Goal: Task Accomplishment & Management: Use online tool/utility

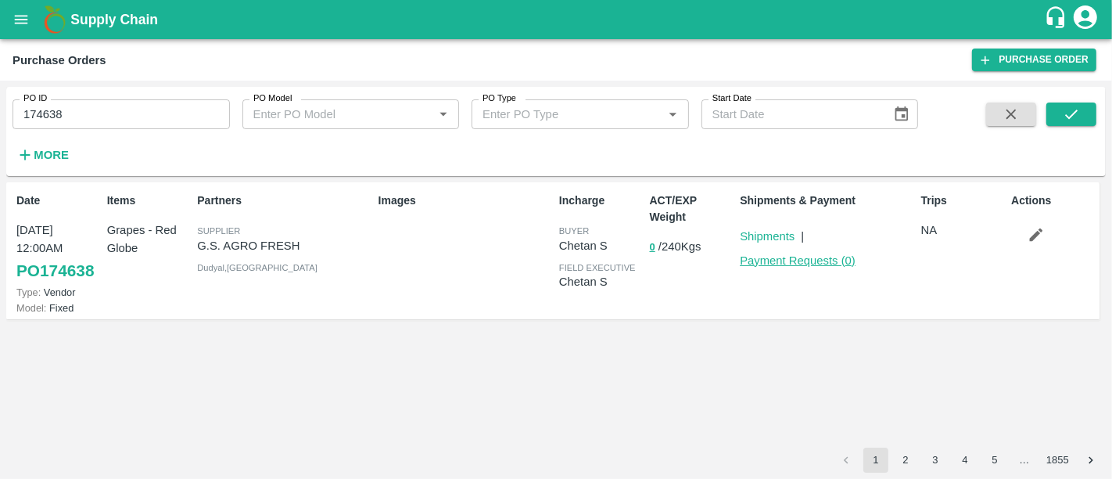
click at [810, 260] on link "Payment Requests ( 0 )" at bounding box center [798, 260] width 116 height 13
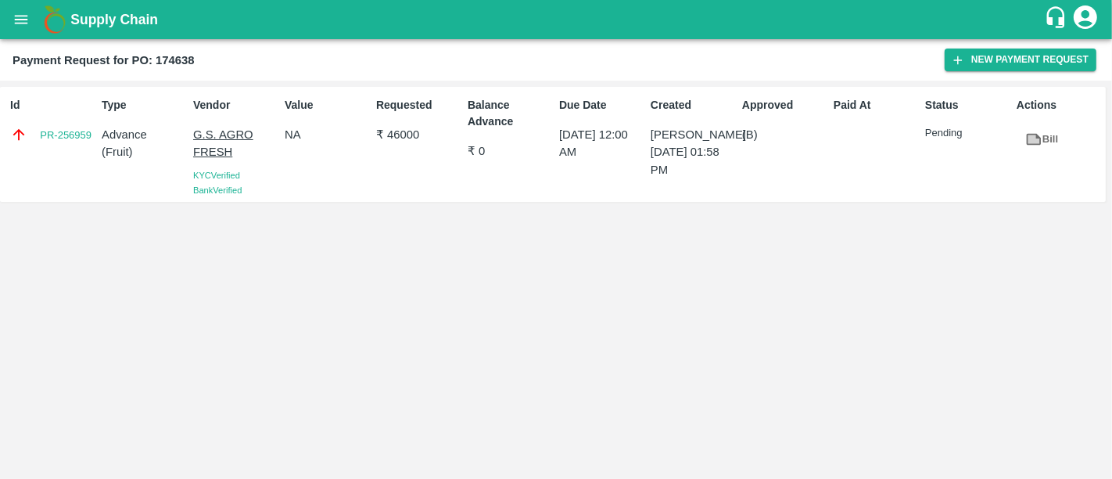
click at [669, 199] on div "Id PR-256959 Type Advance ( Fruit ) Vendor G.S. AGRO FRESH KYC Verified Bank Ve…" at bounding box center [553, 144] width 1106 height 115
click at [125, 27] on h1 "Supply Chain" at bounding box center [557, 20] width 974 height 22
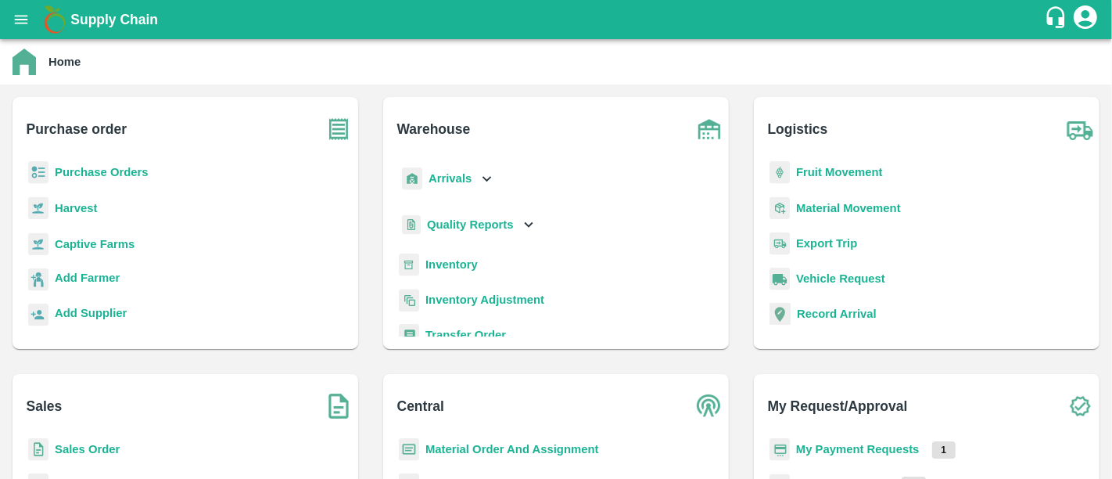
click at [851, 443] on b "My Payment Requests" at bounding box center [858, 449] width 124 height 13
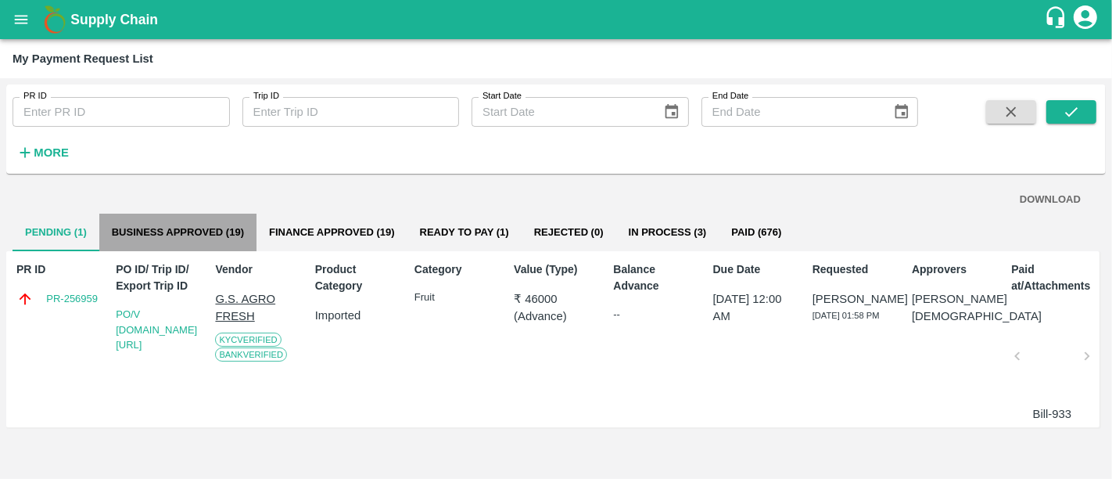
click at [199, 235] on button "Business Approved (19)" at bounding box center [177, 233] width 157 height 38
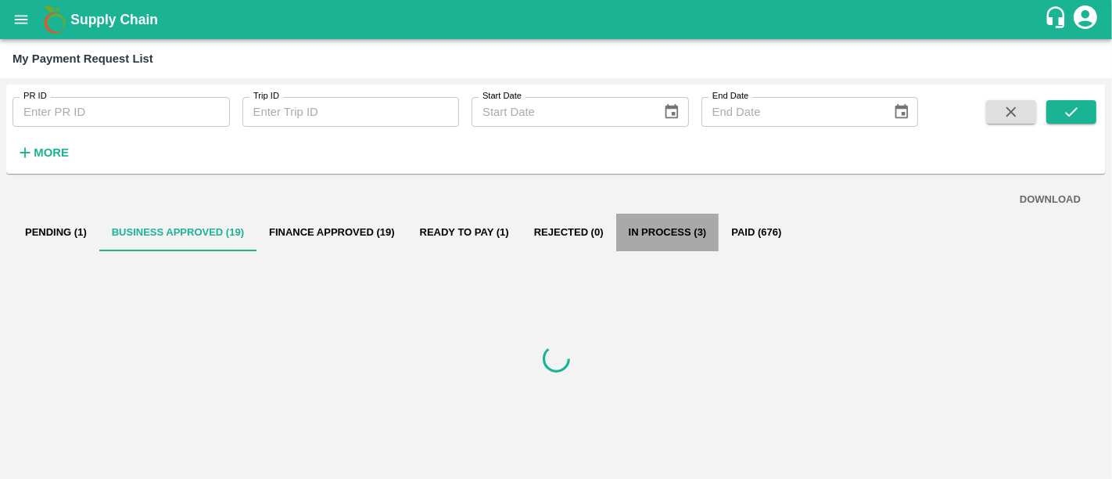
click at [668, 238] on button "In Process (3)" at bounding box center [667, 233] width 103 height 38
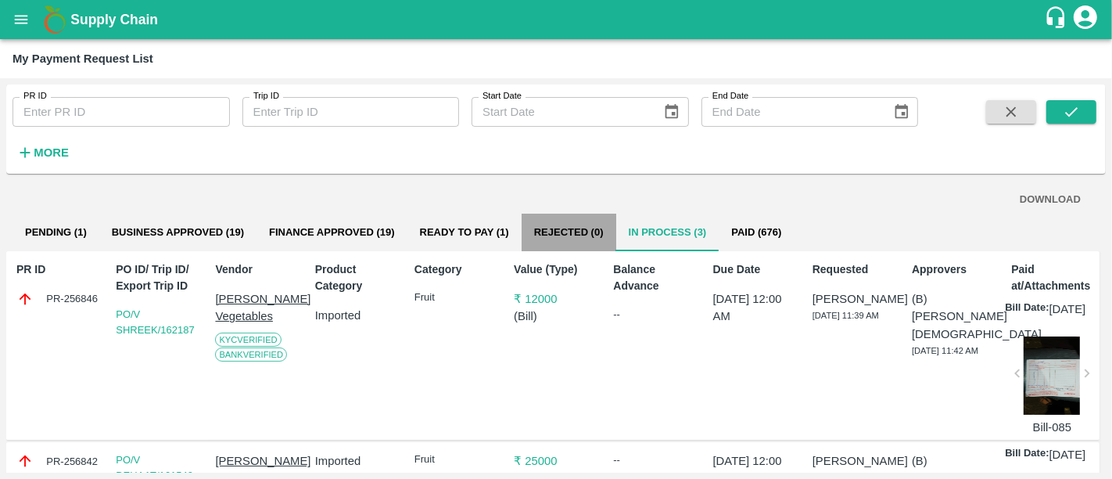
click at [581, 238] on button "Rejected (0)" at bounding box center [569, 233] width 95 height 38
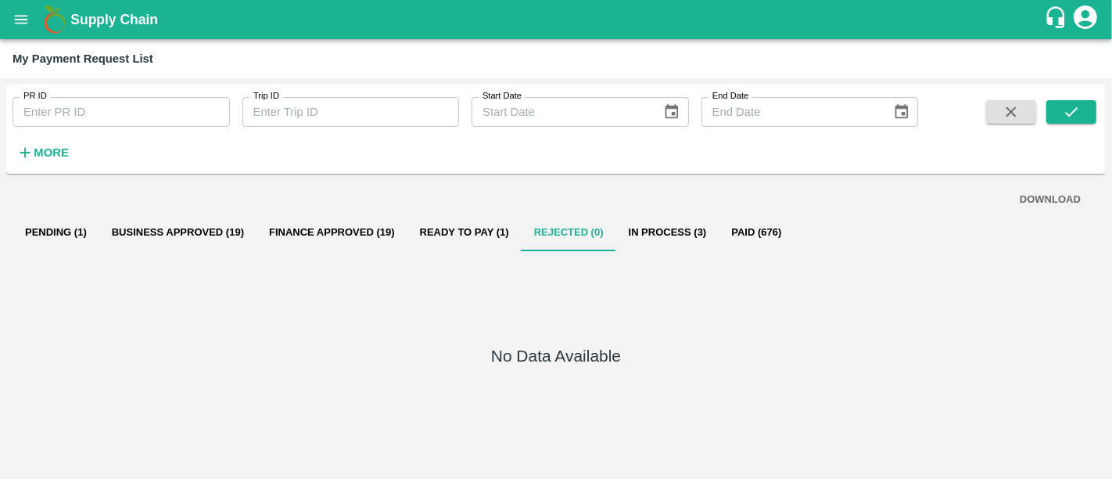
click at [435, 238] on button "Ready To Pay (1)" at bounding box center [465, 233] width 114 height 38
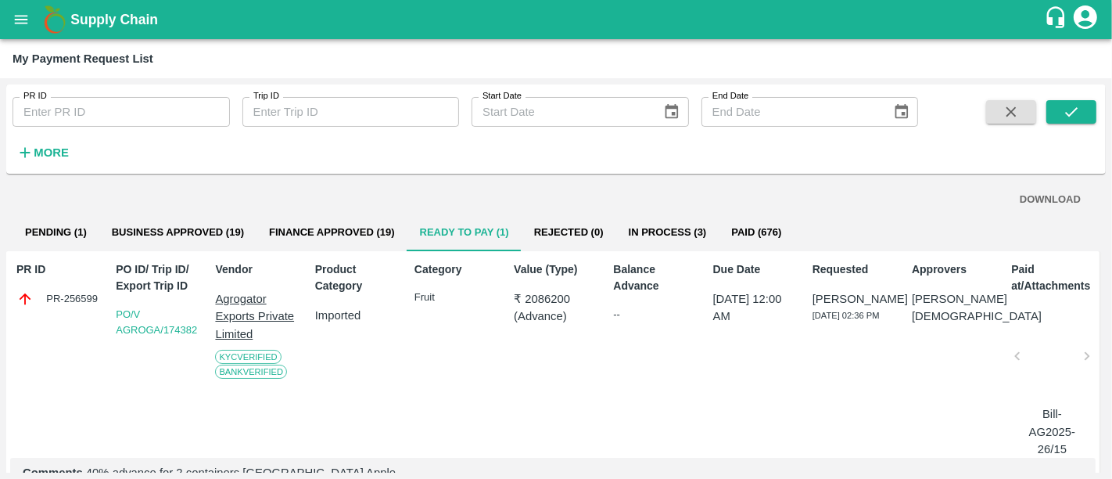
scroll to position [6, 0]
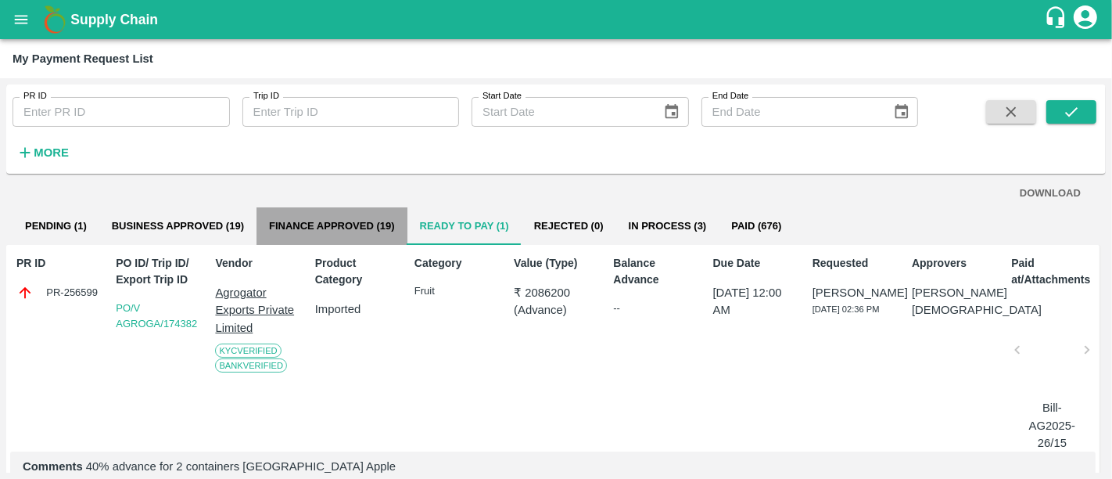
click at [367, 228] on button "Finance Approved (19)" at bounding box center [332, 226] width 151 height 38
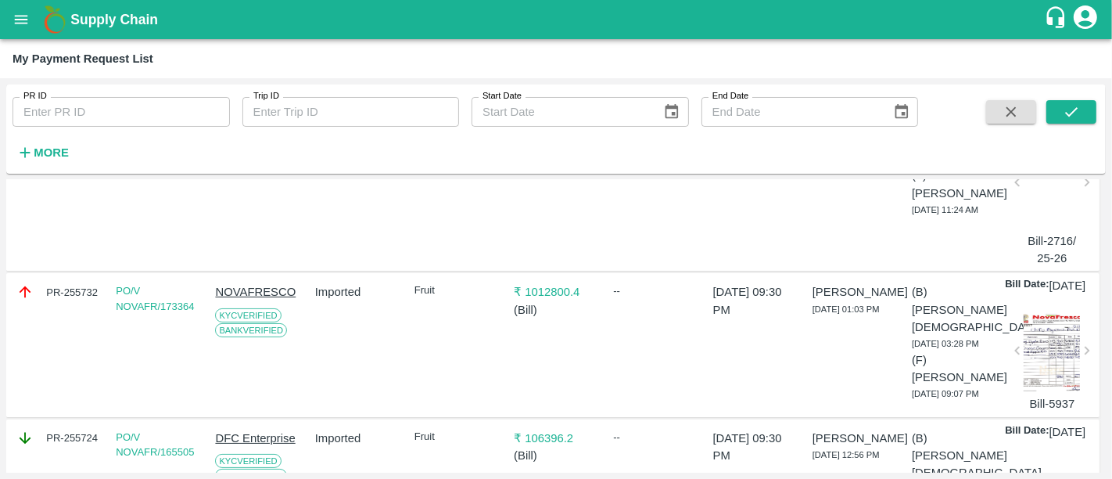
scroll to position [0, 0]
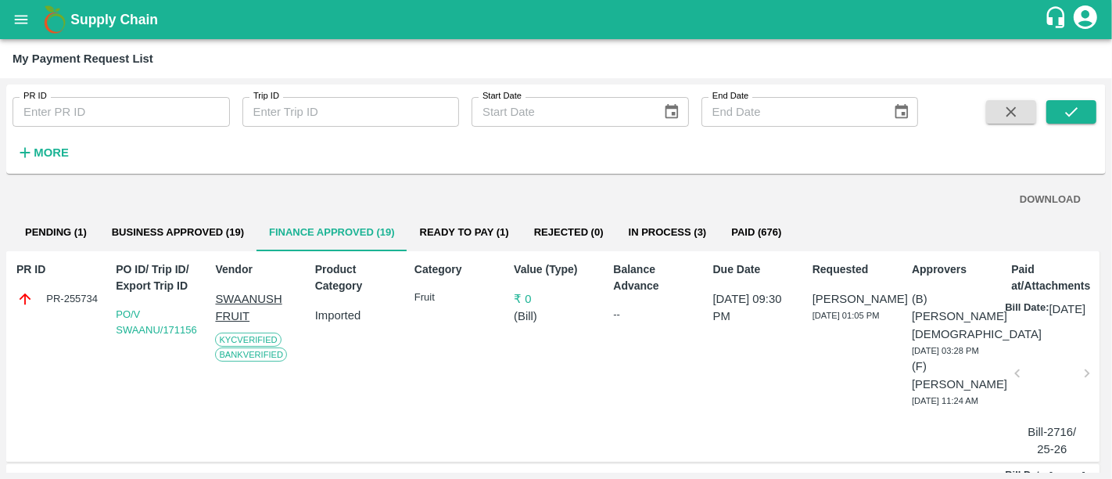
click at [152, 27] on h1 "Supply Chain" at bounding box center [557, 20] width 974 height 22
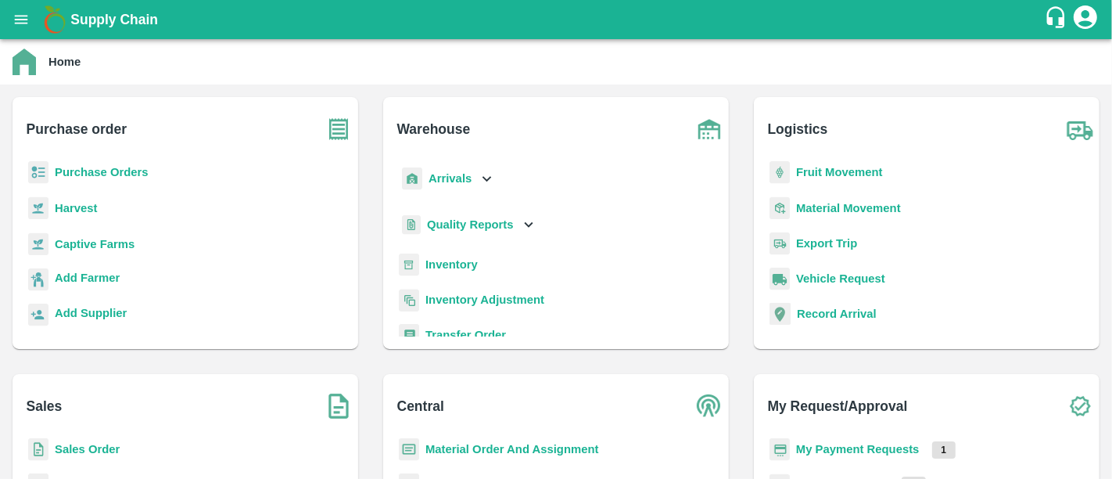
click at [81, 453] on b "Sales Order" at bounding box center [87, 449] width 65 height 13
click at [94, 171] on b "Purchase Orders" at bounding box center [102, 172] width 94 height 13
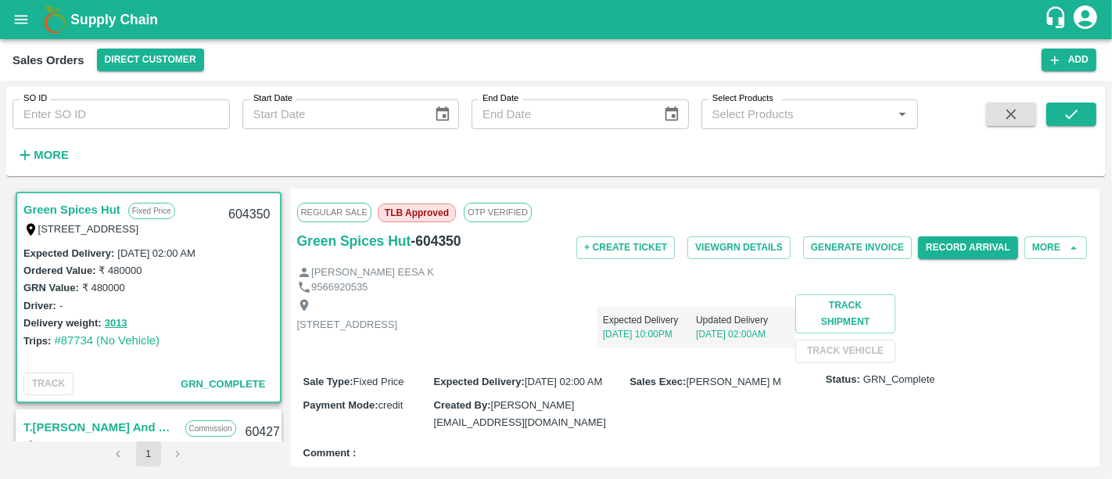
click at [148, 17] on b "Supply Chain" at bounding box center [114, 20] width 88 height 16
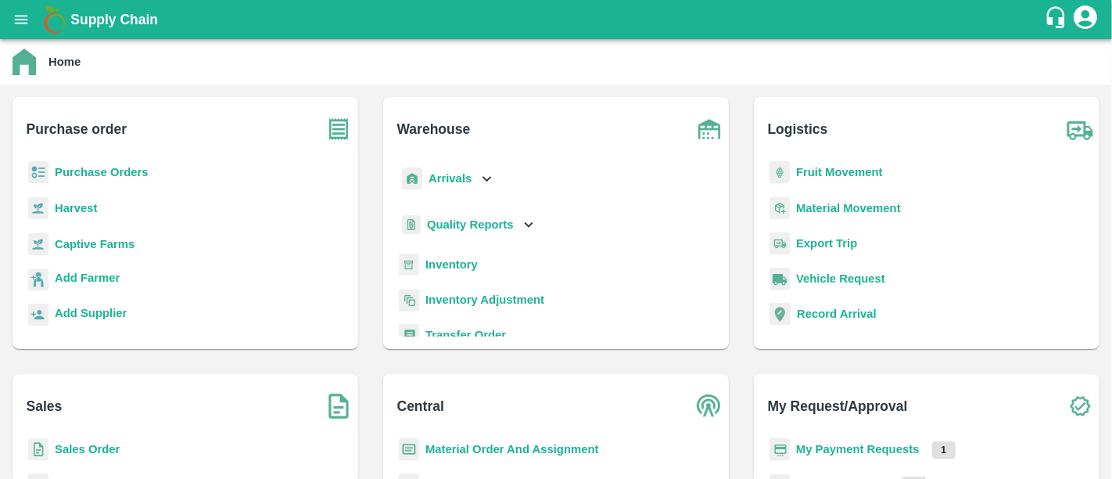
click at [113, 169] on b "Purchase Orders" at bounding box center [102, 172] width 94 height 13
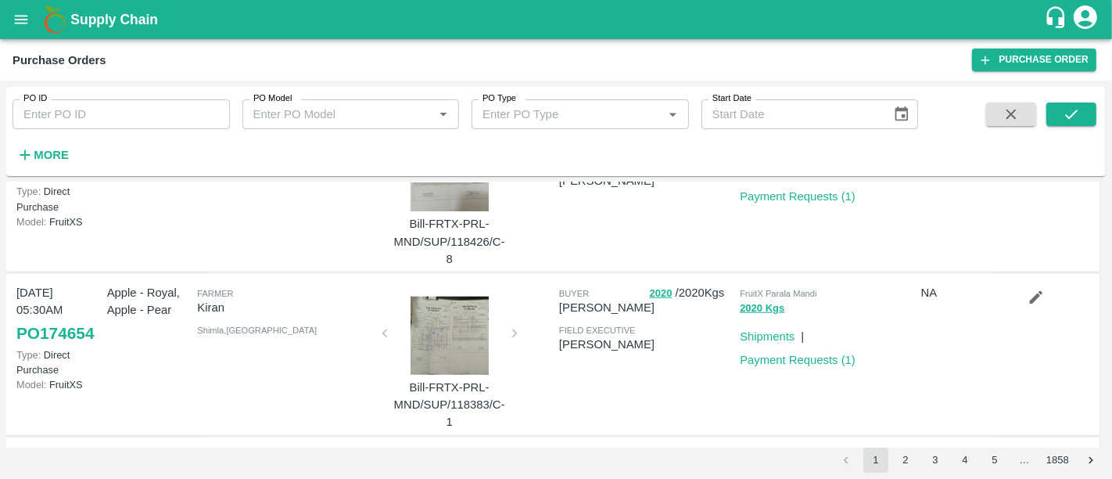
scroll to position [1224, 0]
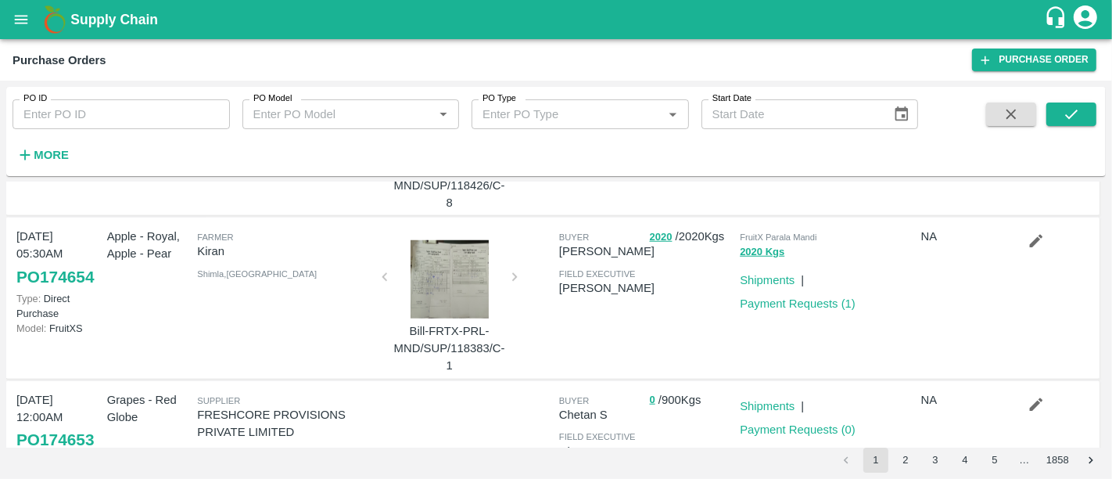
click at [131, 27] on div "Supply Chain" at bounding box center [556, 19] width 1112 height 39
click at [131, 27] on h1 "Supply Chain" at bounding box center [557, 20] width 974 height 22
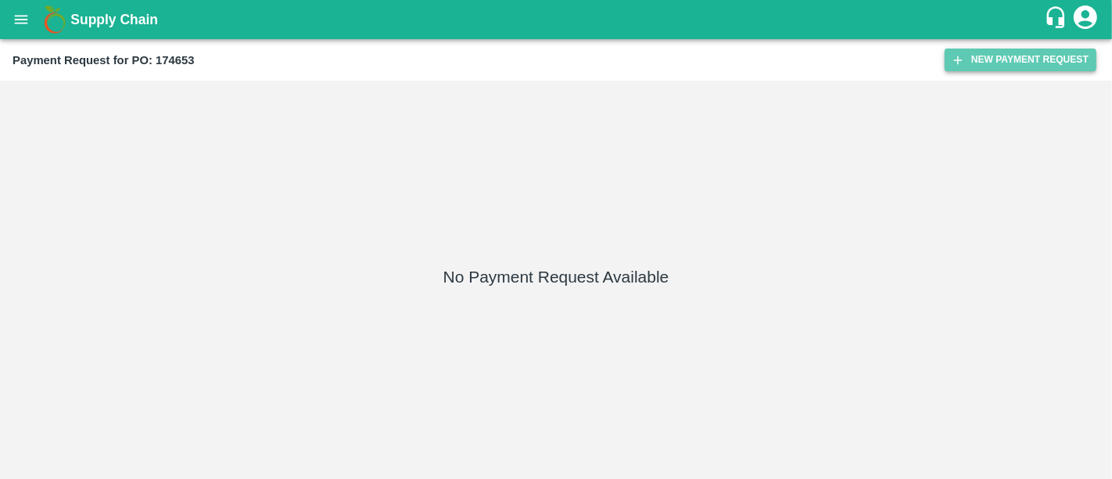
click at [985, 69] on button "New Payment Request" at bounding box center [1021, 60] width 152 height 23
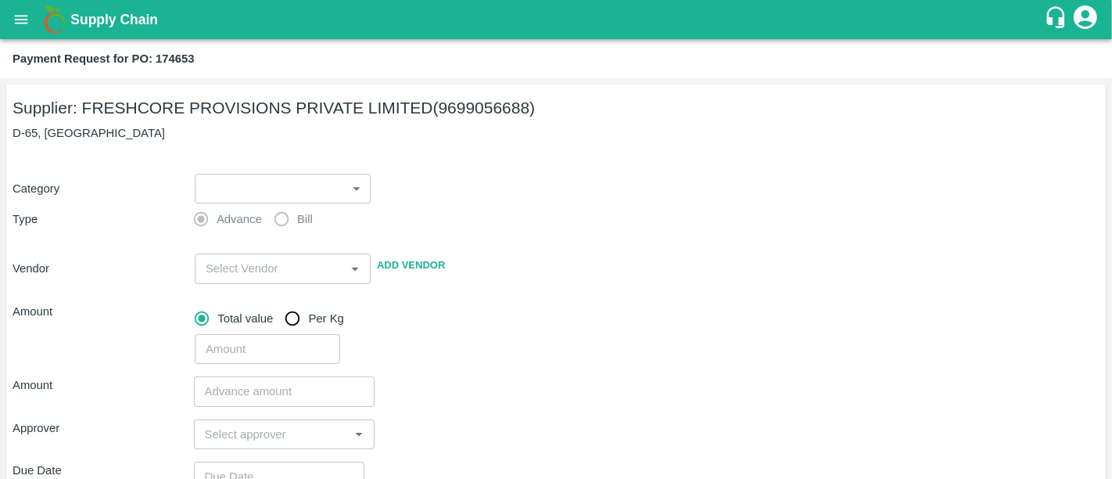
click at [246, 179] on body "Supply Chain Payment Request for PO: 174653 Supplier: FRESHCORE PROVISIONS PRIV…" at bounding box center [556, 239] width 1112 height 479
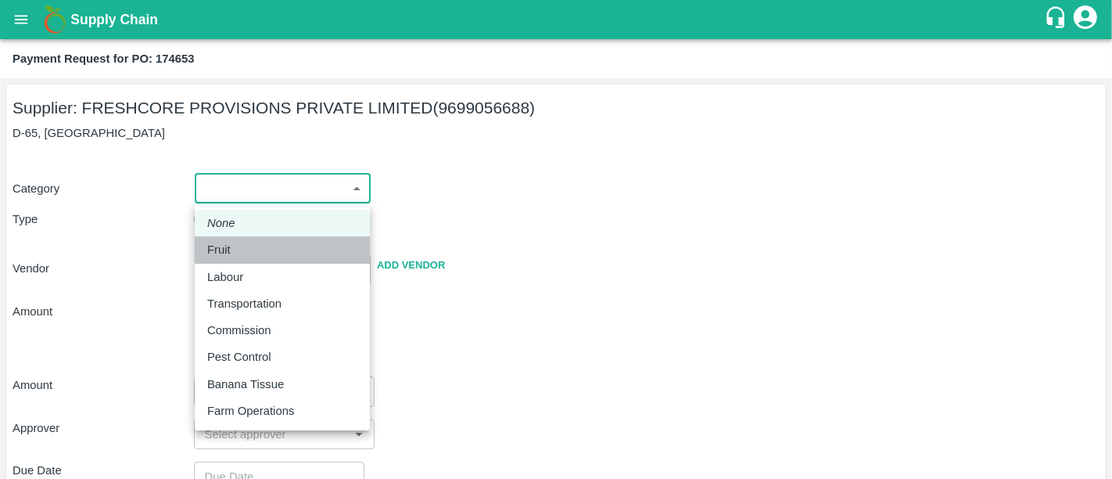
click at [220, 250] on p "Fruit" at bounding box center [218, 249] width 23 height 17
type input "1"
type input "FRESHCORE PROVISIONS PRIVATE LIMITED - 9699056688(Supplier)"
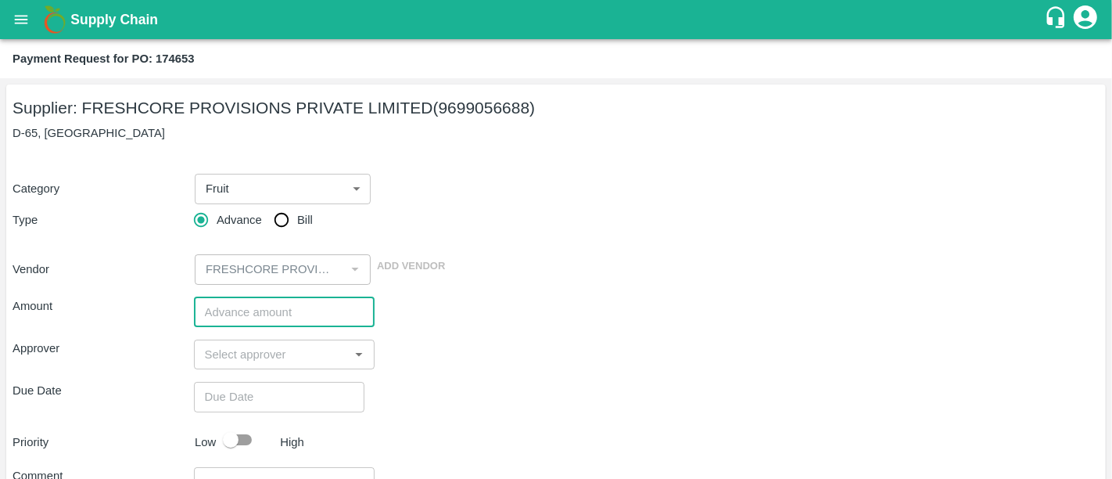
click at [286, 314] on input "number" at bounding box center [285, 312] width 182 height 30
click at [219, 314] on input "165000" at bounding box center [285, 312] width 182 height 30
click at [223, 312] on input "165000" at bounding box center [285, 312] width 182 height 30
type input "165000"
click at [232, 354] on input "input" at bounding box center [272, 354] width 146 height 20
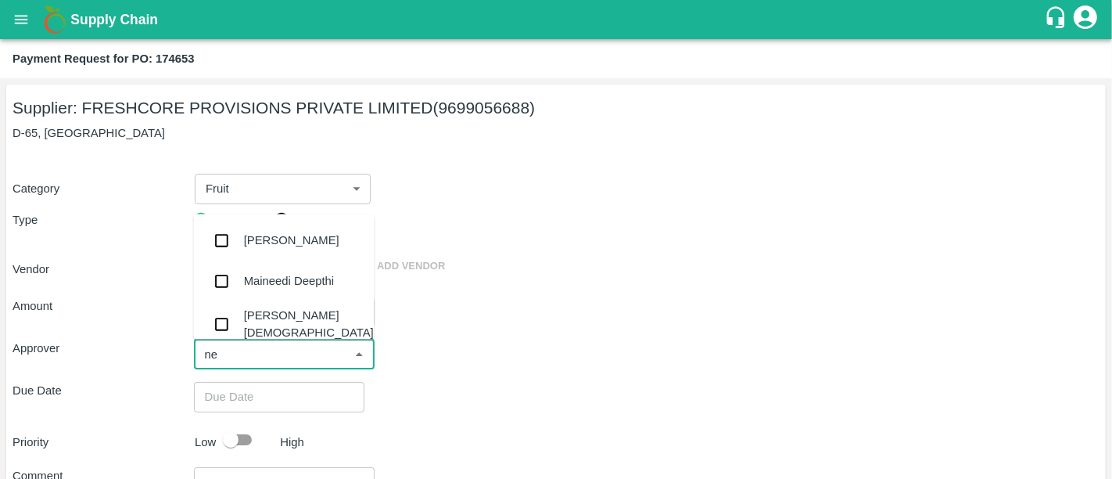
type input "nee"
click at [239, 324] on div "[PERSON_NAME][DEMOGRAPHIC_DATA]" at bounding box center [283, 324] width 181 height 45
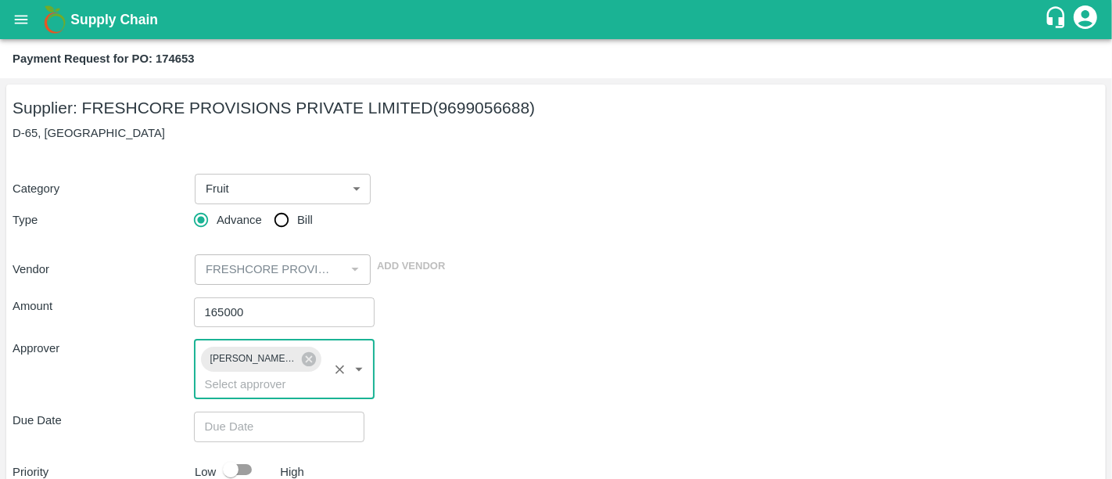
scroll to position [59, 0]
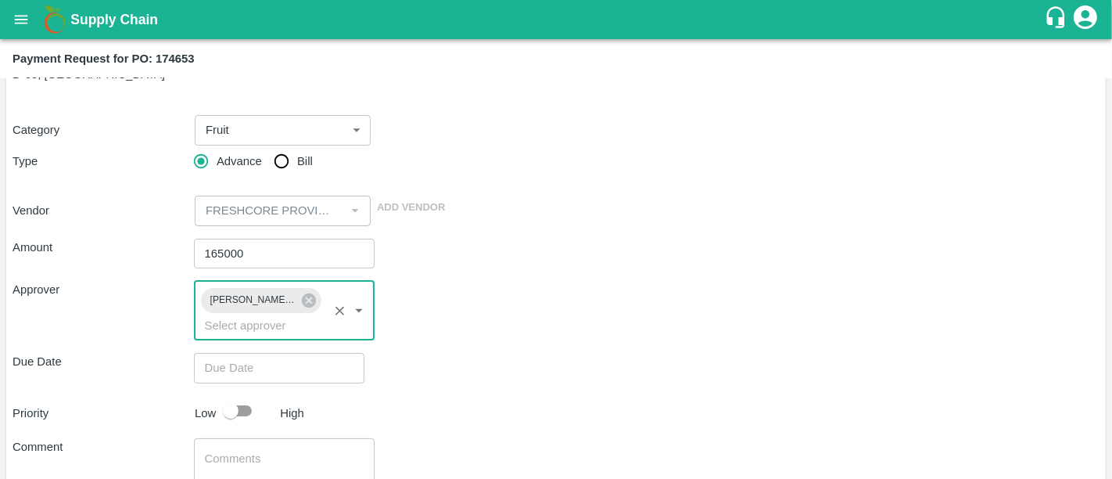
type input "DD/MM/YYYY hh:mm aa"
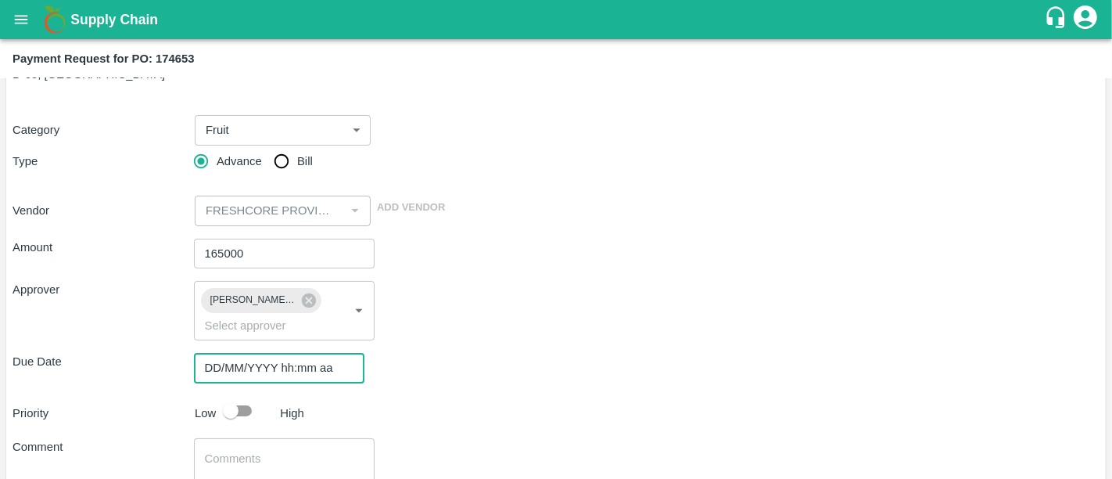
click at [315, 353] on input "DD/MM/YYYY hh:mm aa" at bounding box center [274, 368] width 160 height 30
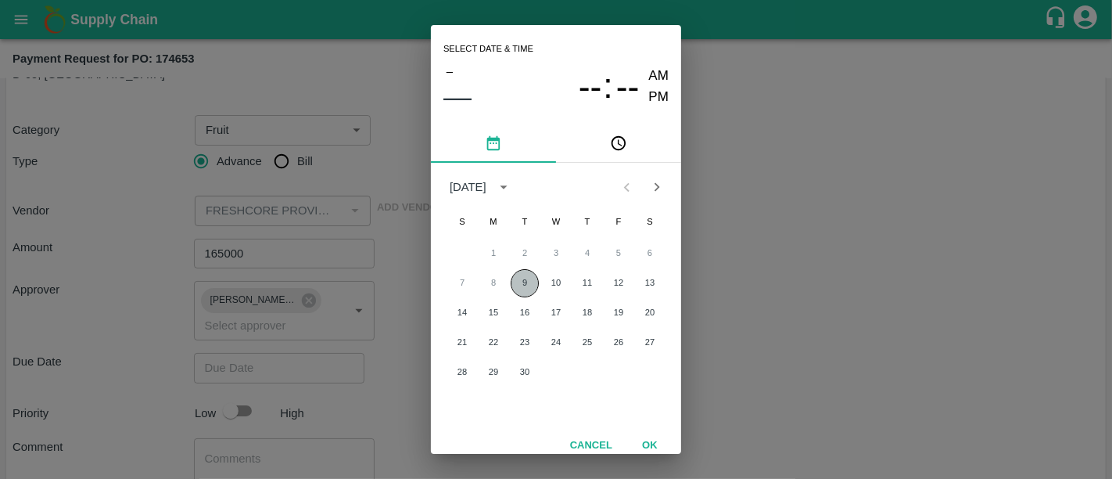
click at [526, 291] on button "9" at bounding box center [525, 283] width 28 height 28
type input "09/09/2025 12:00 AM"
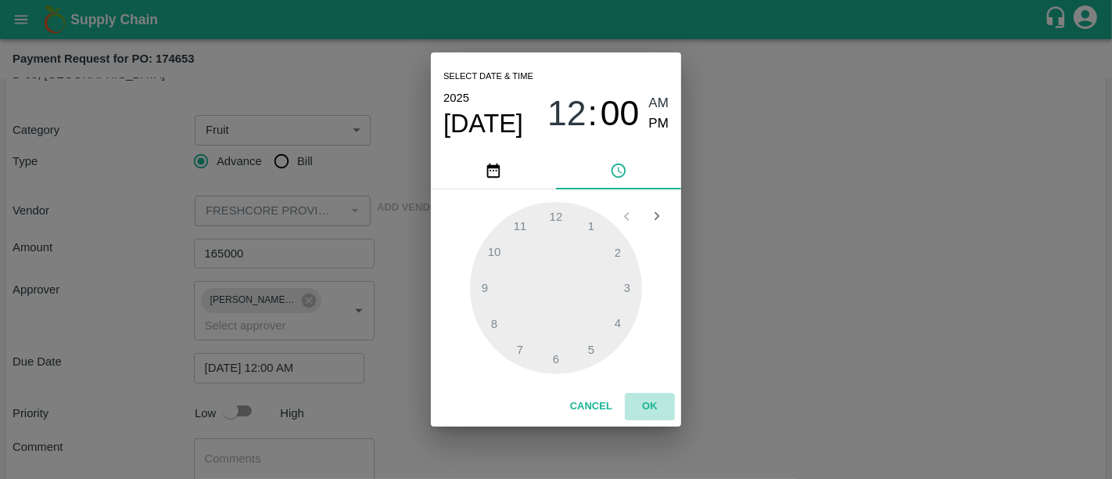
click at [652, 404] on button "OK" at bounding box center [650, 406] width 50 height 27
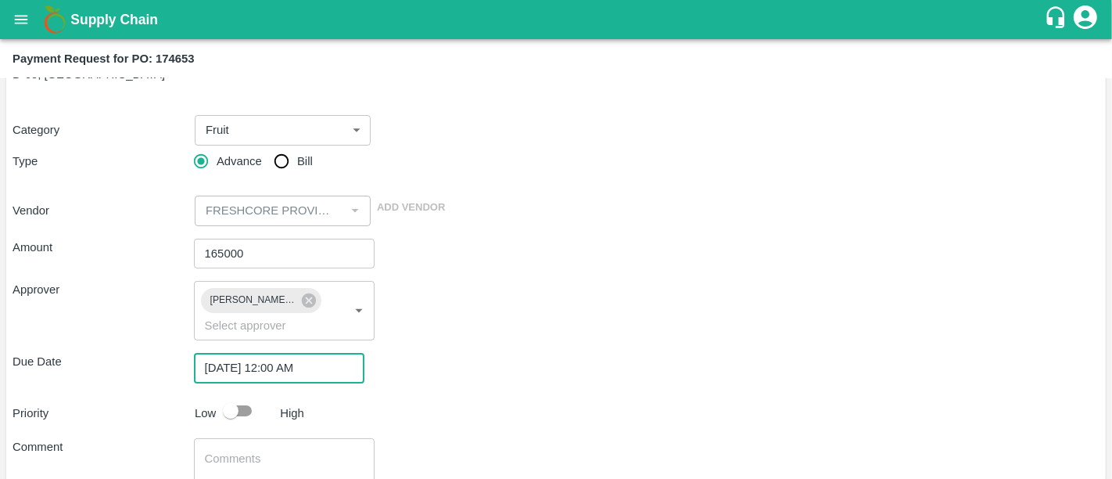
scroll to position [153, 0]
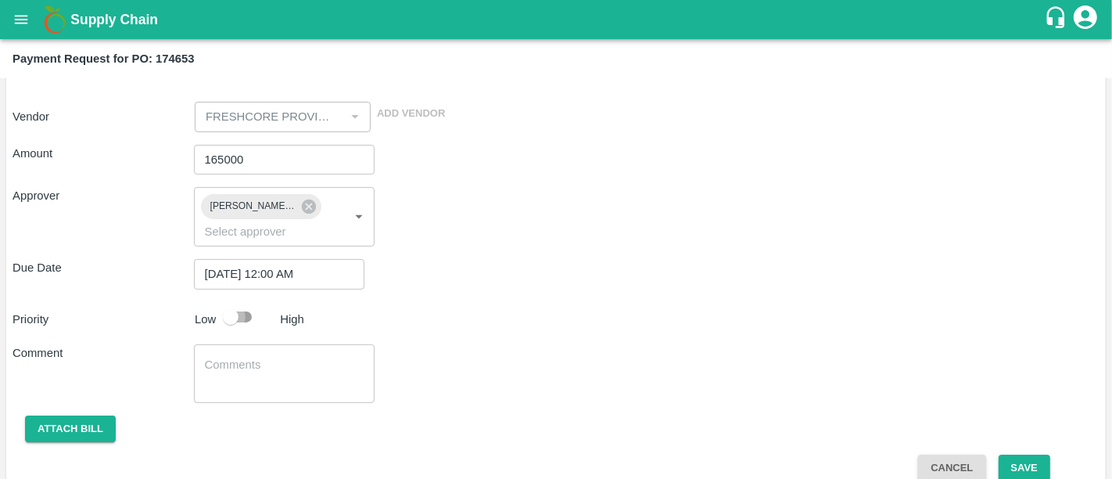
click at [258, 303] on input "checkbox" at bounding box center [230, 317] width 89 height 30
checkbox input "true"
click at [59, 415] on button "Attach bill" at bounding box center [70, 428] width 91 height 27
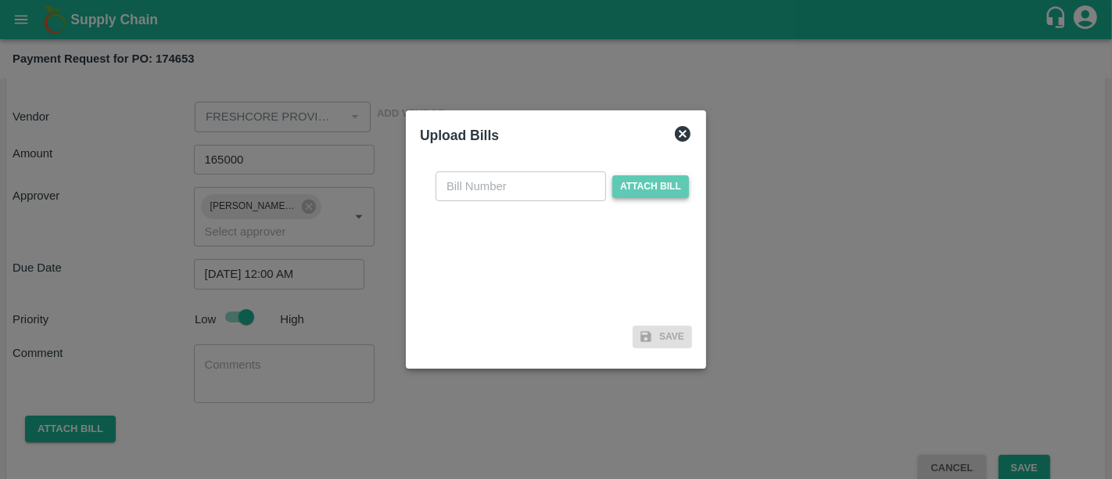
click at [627, 196] on span "Attach bill" at bounding box center [651, 186] width 77 height 23
click at [0, 0] on input "Attach bill" at bounding box center [0, 0] width 0 height 0
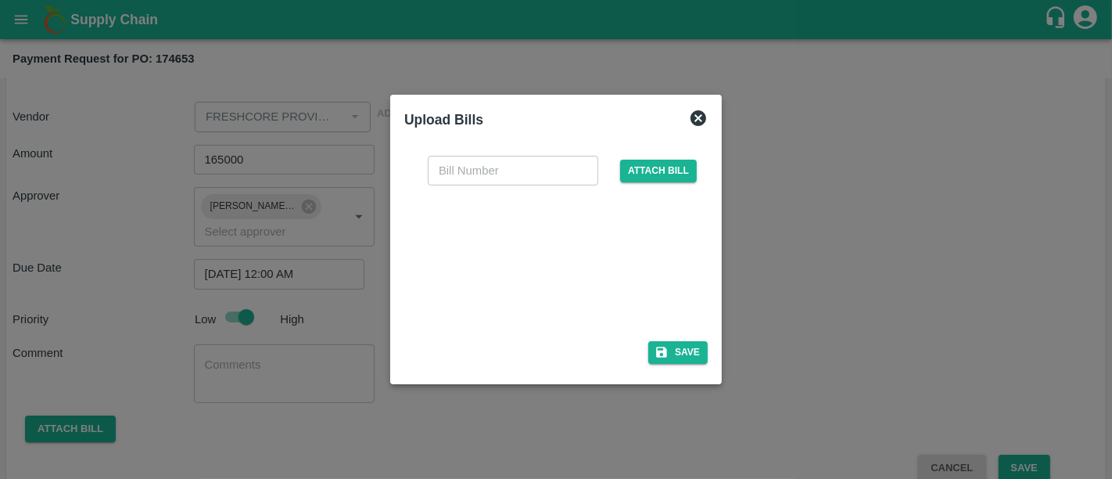
click at [495, 251] on div at bounding box center [553, 258] width 235 height 83
paste input "2025/EST/0228555"
click at [565, 178] on input "2025/EST/0228555" at bounding box center [513, 171] width 171 height 30
type input "2025/EST/0228555"
click at [678, 361] on button "Save" at bounding box center [678, 352] width 59 height 23
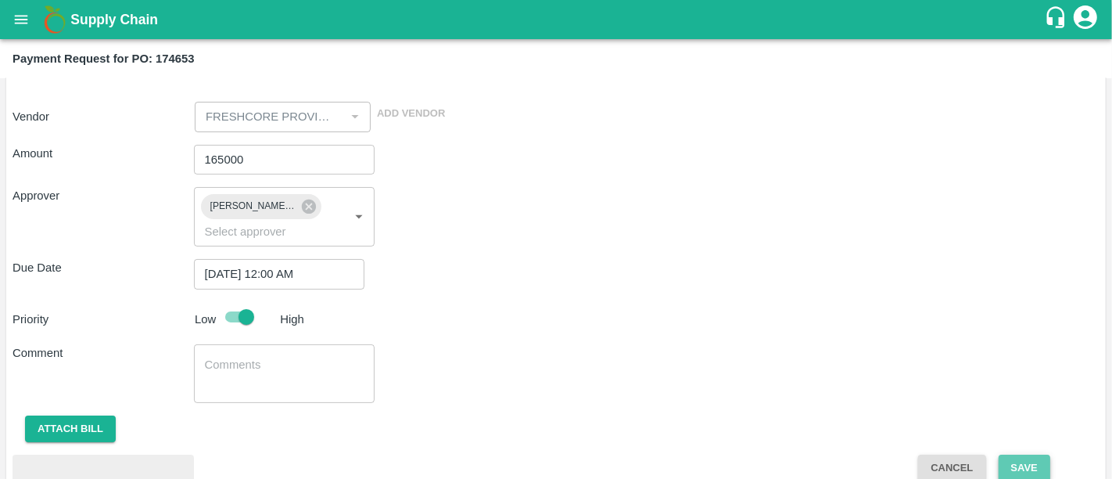
click at [1033, 455] on button "Save" at bounding box center [1025, 468] width 52 height 27
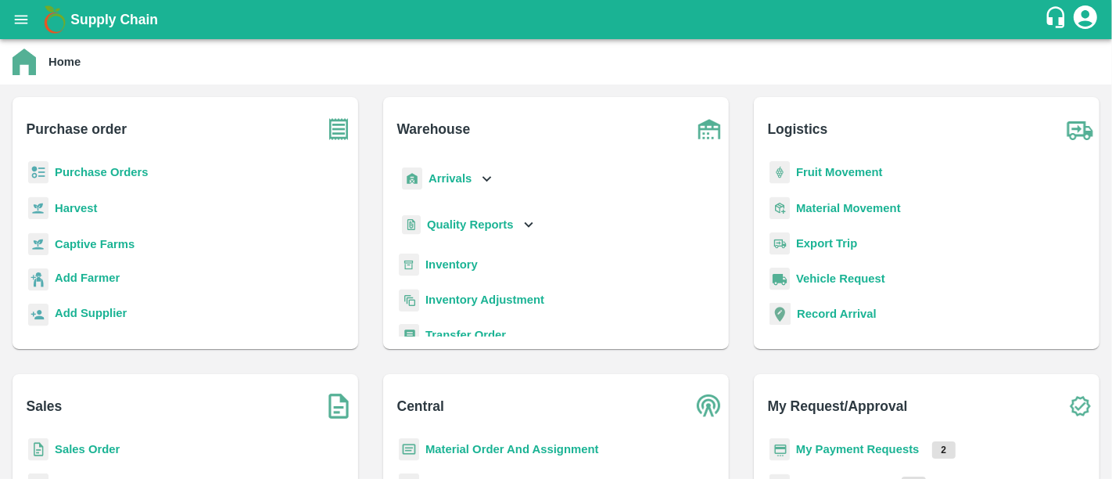
click at [887, 447] on p "My Payment Requests" at bounding box center [858, 448] width 124 height 17
click at [887, 447] on b "My Payment Requests" at bounding box center [858, 449] width 124 height 13
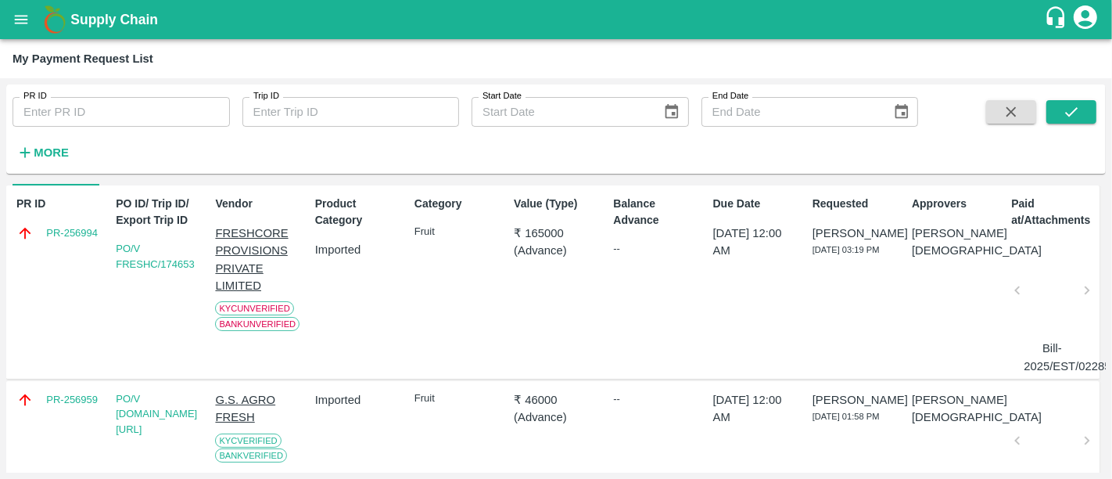
scroll to position [2, 0]
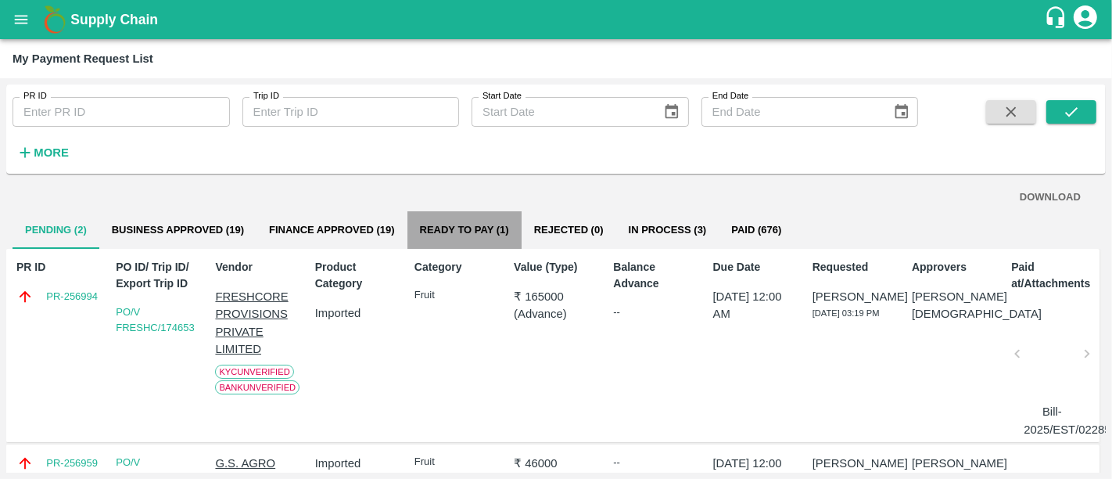
click at [487, 243] on button "Ready To Pay (1)" at bounding box center [465, 230] width 114 height 38
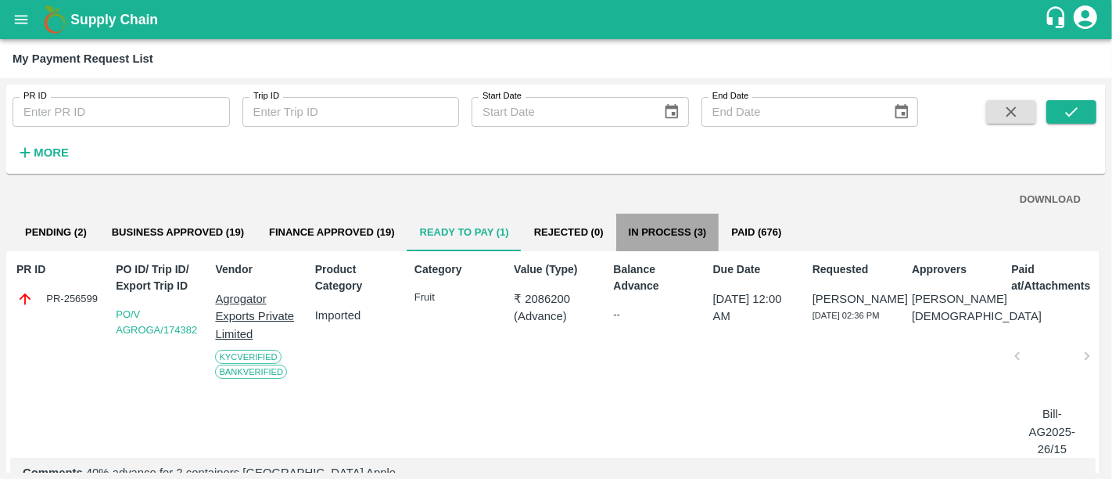
click at [695, 240] on button "In Process (3)" at bounding box center [667, 233] width 103 height 38
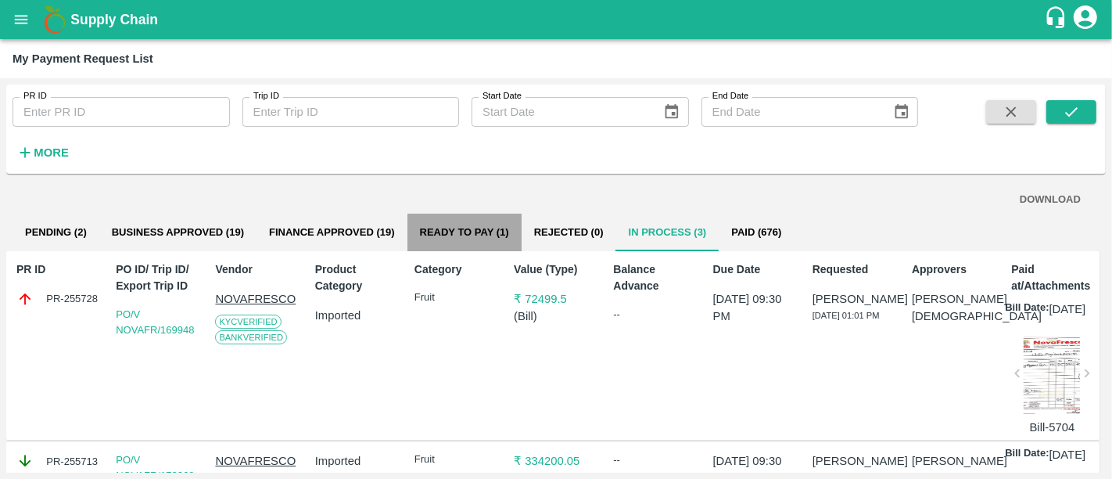
click at [501, 235] on button "Ready To Pay (1)" at bounding box center [465, 233] width 114 height 38
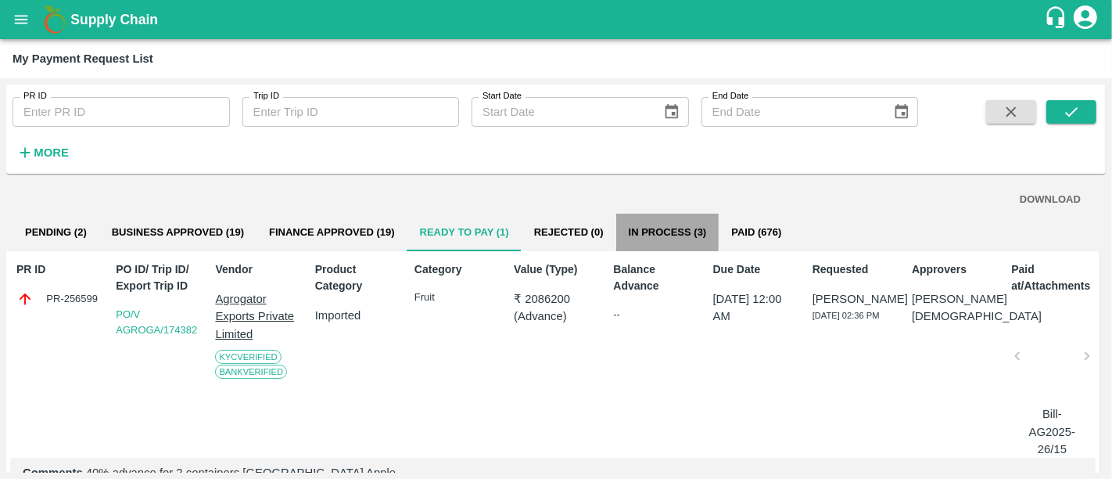
click at [643, 221] on button "In Process (3)" at bounding box center [667, 233] width 103 height 38
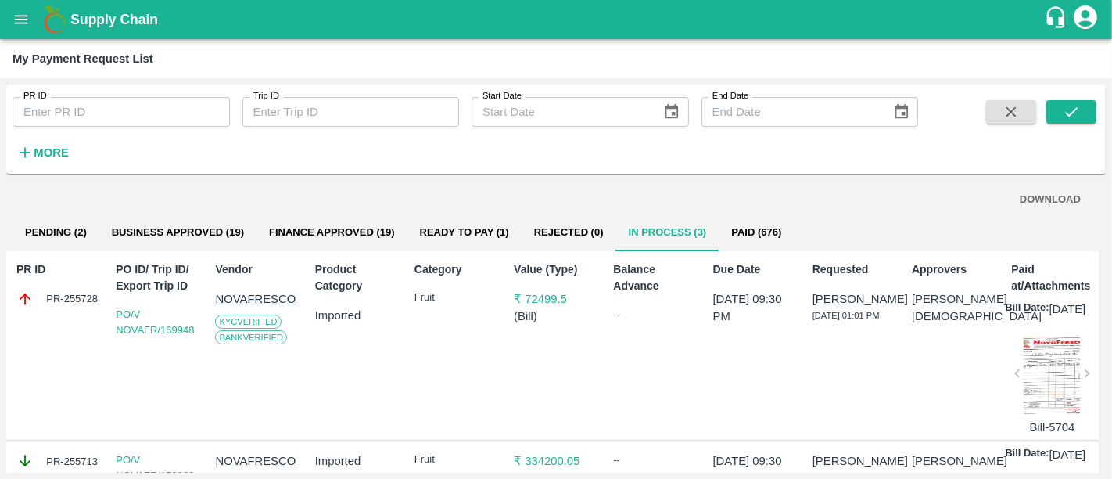
click at [149, 29] on h1 "Supply Chain" at bounding box center [557, 20] width 974 height 22
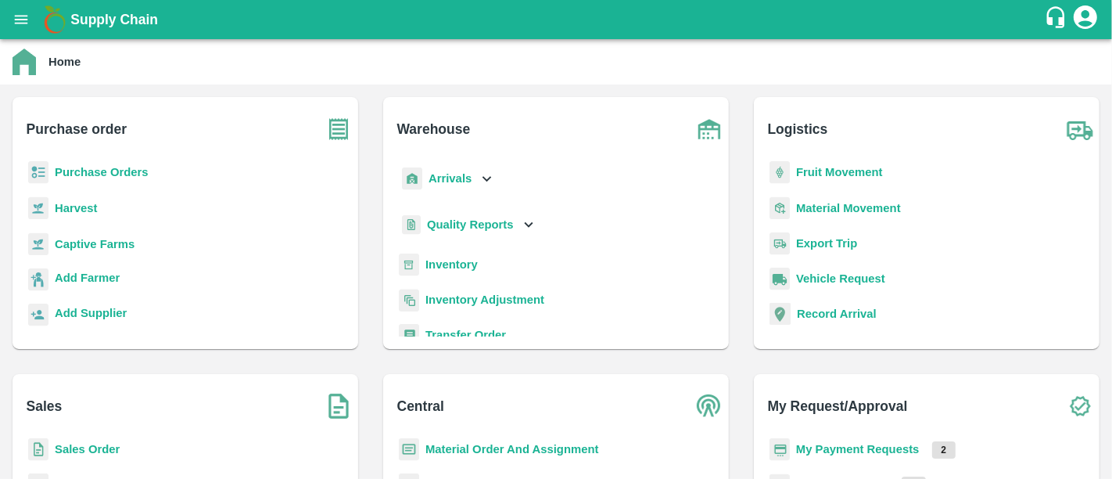
click at [861, 450] on b "My Payment Requests" at bounding box center [858, 449] width 124 height 13
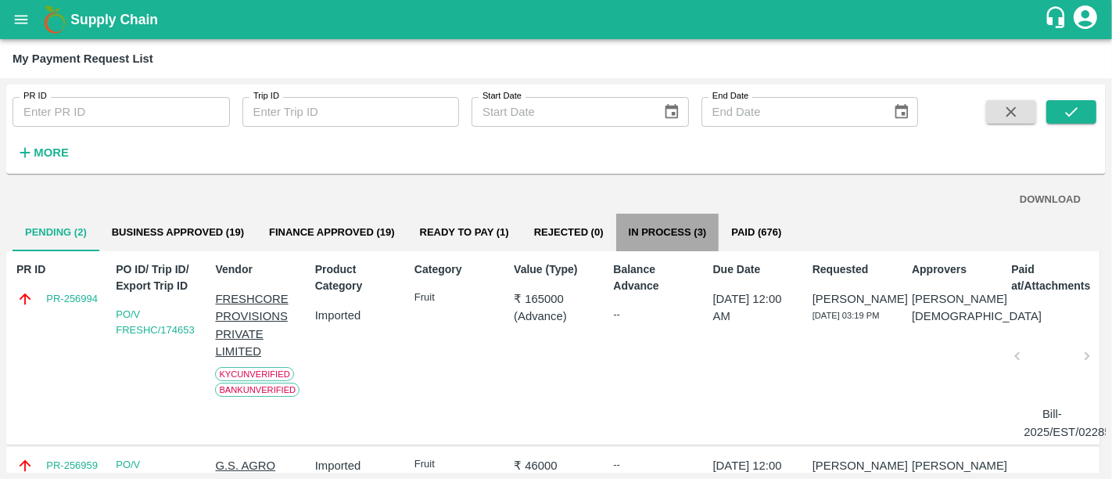
click at [663, 249] on button "In Process (3)" at bounding box center [667, 233] width 103 height 38
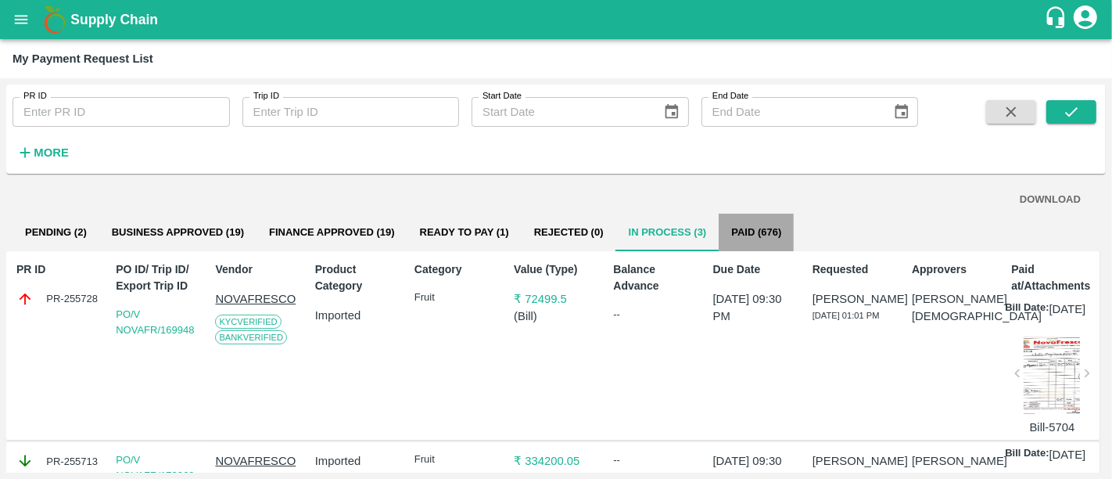
click at [735, 243] on button "Paid (676)" at bounding box center [756, 233] width 75 height 38
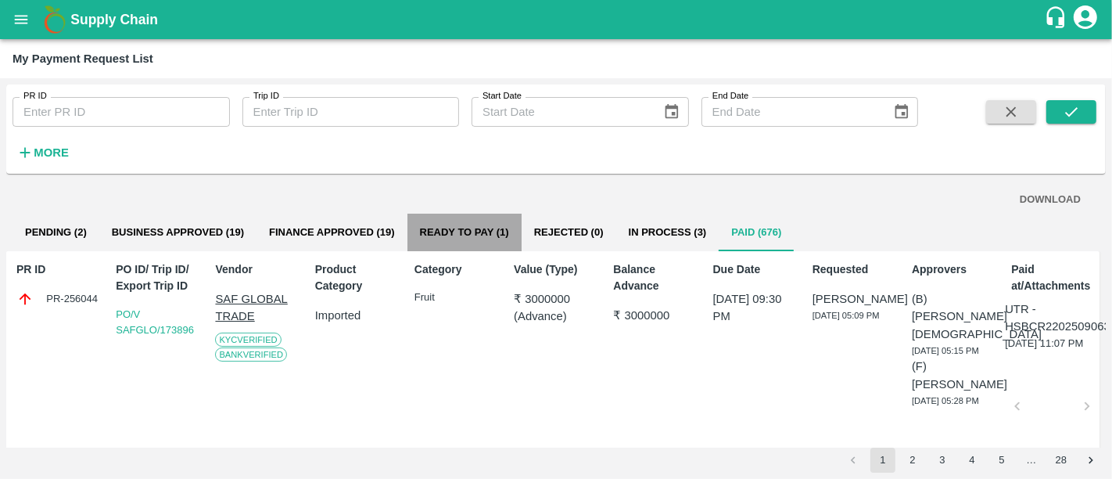
click at [451, 248] on button "Ready To Pay (1)" at bounding box center [465, 233] width 114 height 38
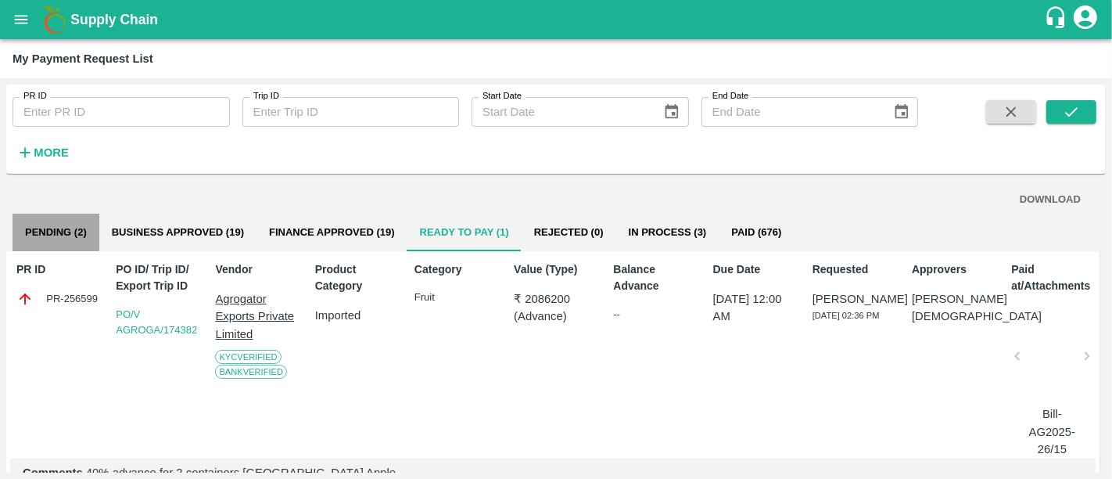
click at [69, 243] on button "Pending (2)" at bounding box center [56, 233] width 87 height 38
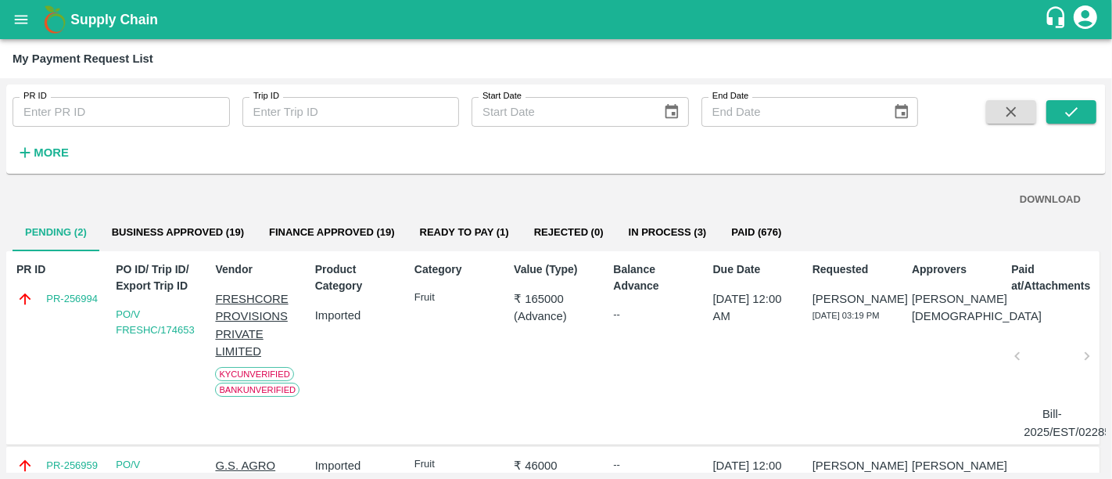
click at [77, 13] on b "Supply Chain" at bounding box center [114, 20] width 88 height 16
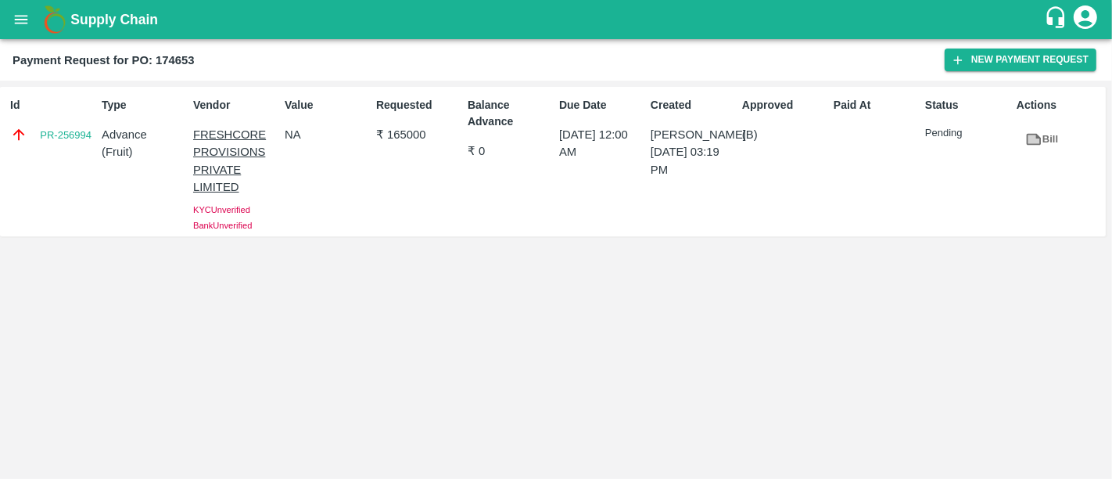
click at [105, 20] on b "Supply Chain" at bounding box center [114, 20] width 88 height 16
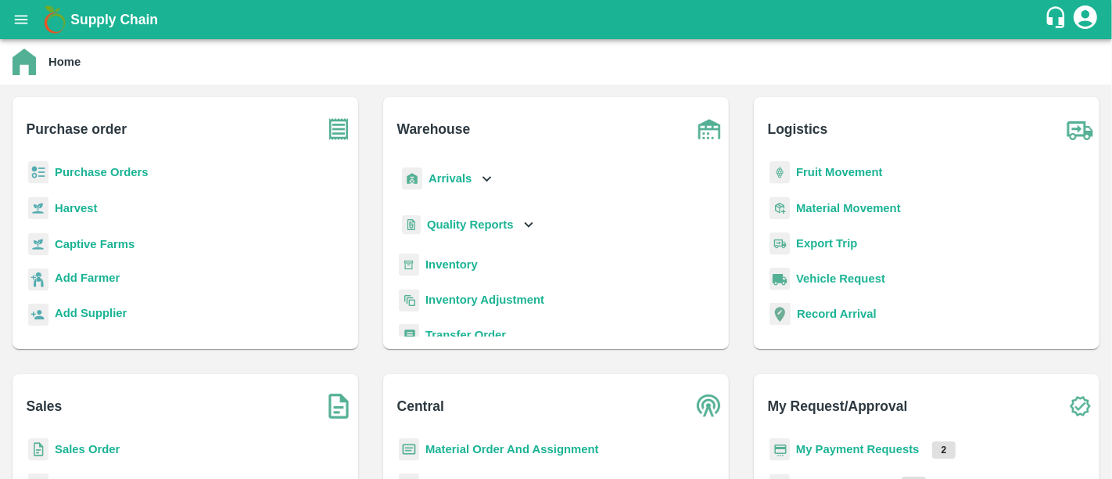
click at [132, 174] on b "Purchase Orders" at bounding box center [102, 172] width 94 height 13
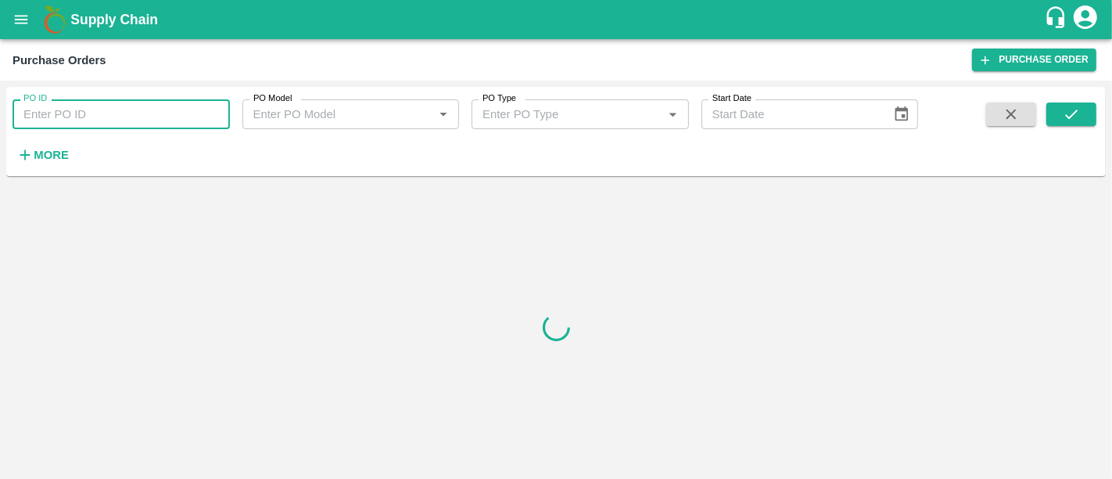
click at [73, 120] on input "PO ID" at bounding box center [121, 114] width 217 height 30
paste input "162020"
type input "162020"
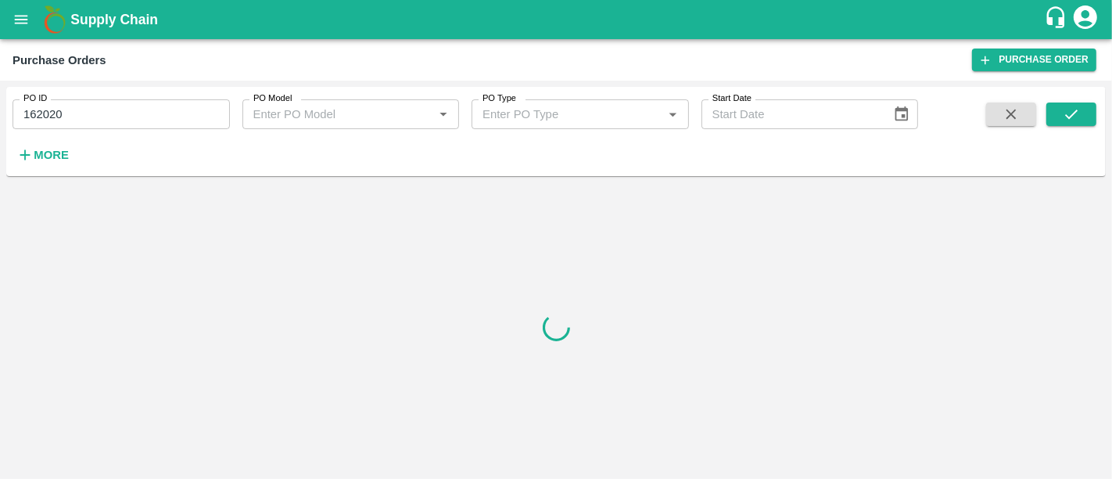
click at [1071, 127] on span at bounding box center [1072, 134] width 50 height 64
click at [1071, 124] on button "submit" at bounding box center [1072, 113] width 50 height 23
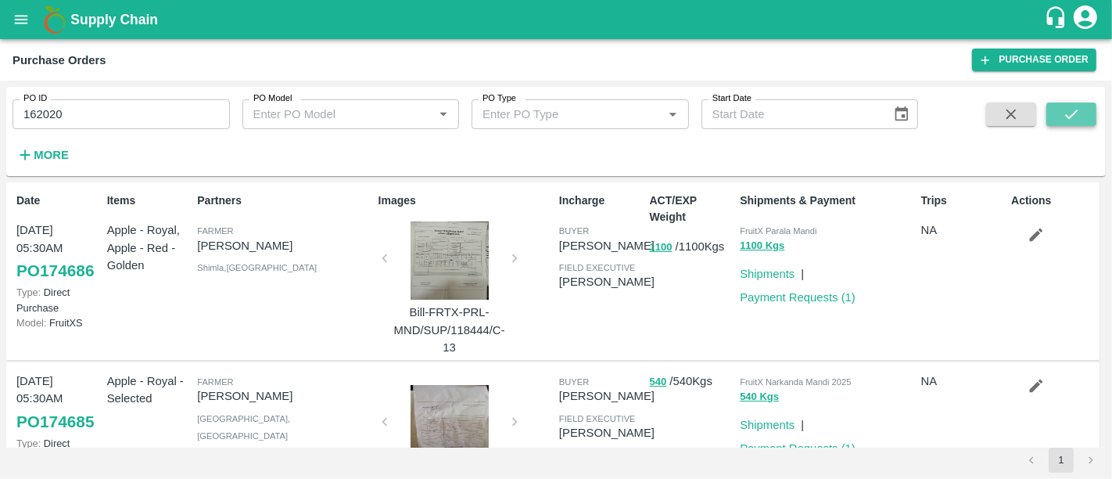
click at [1070, 110] on icon "submit" at bounding box center [1071, 114] width 17 height 17
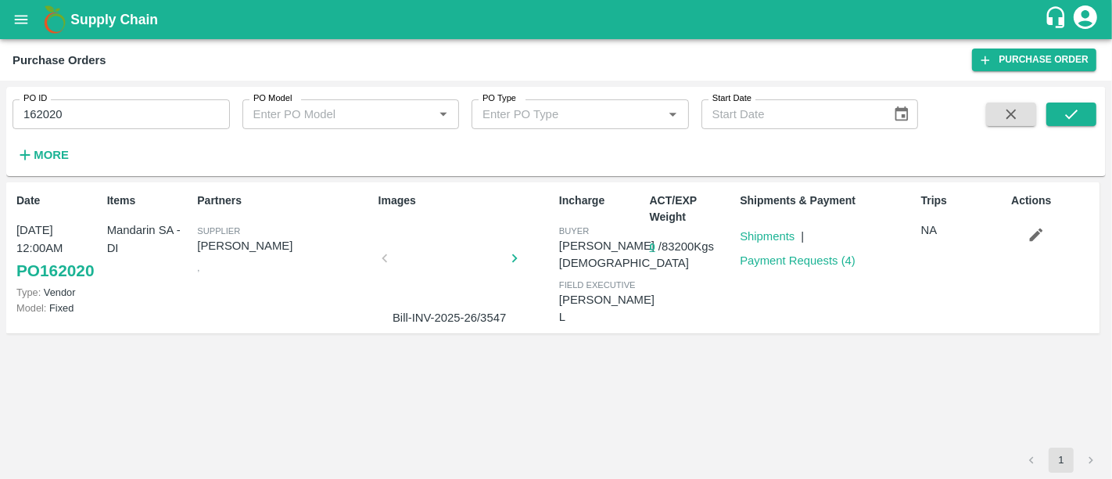
click at [462, 284] on div at bounding box center [449, 262] width 117 height 83
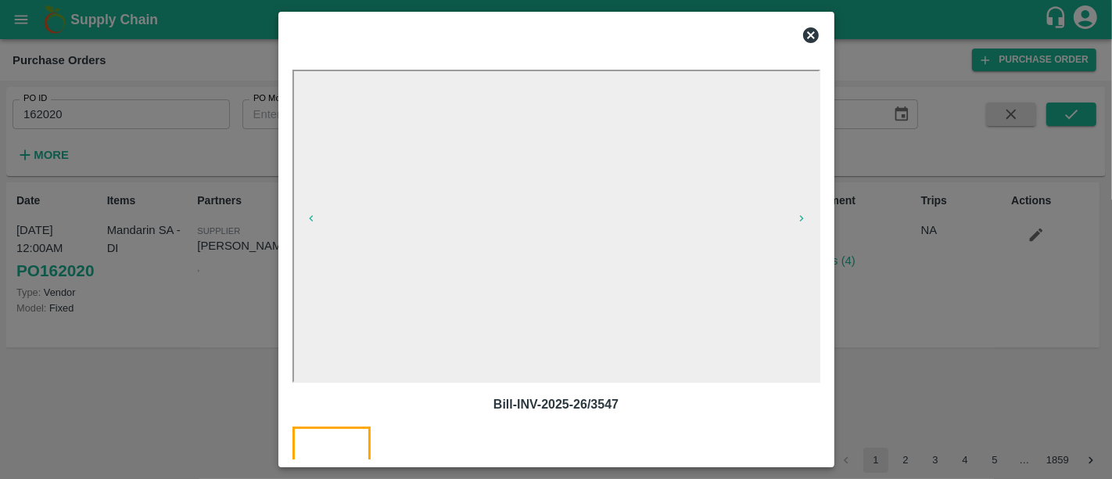
click at [808, 43] on icon at bounding box center [811, 35] width 19 height 19
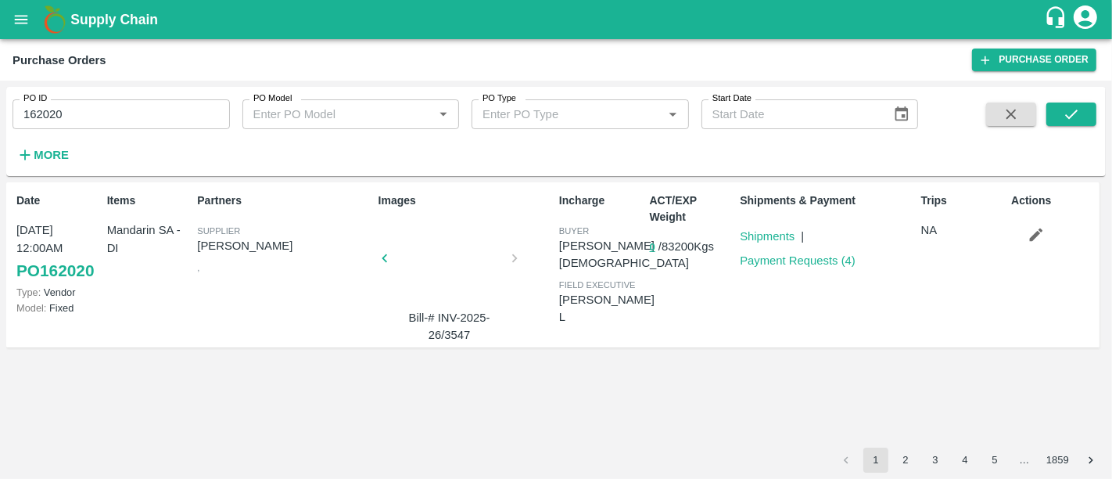
click at [128, 25] on b "Supply Chain" at bounding box center [114, 20] width 88 height 16
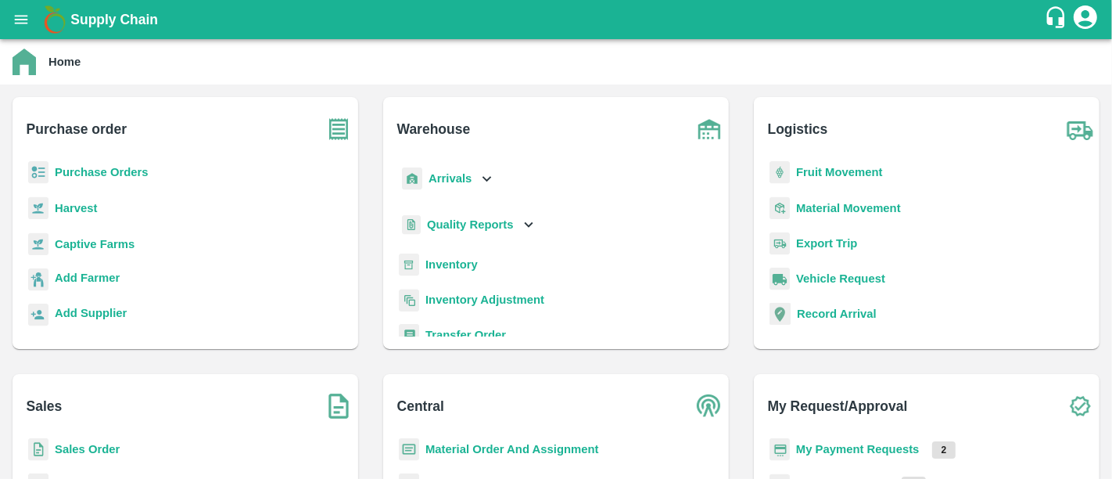
click at [118, 177] on b "Purchase Orders" at bounding box center [102, 172] width 94 height 13
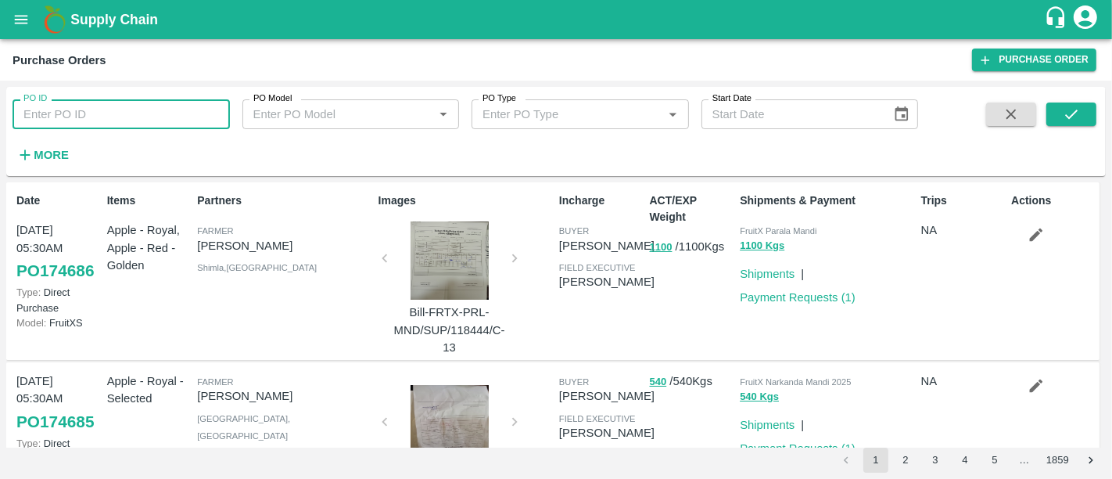
click at [156, 114] on input "PO ID" at bounding box center [121, 114] width 217 height 30
paste input "164985"
type input "164985"
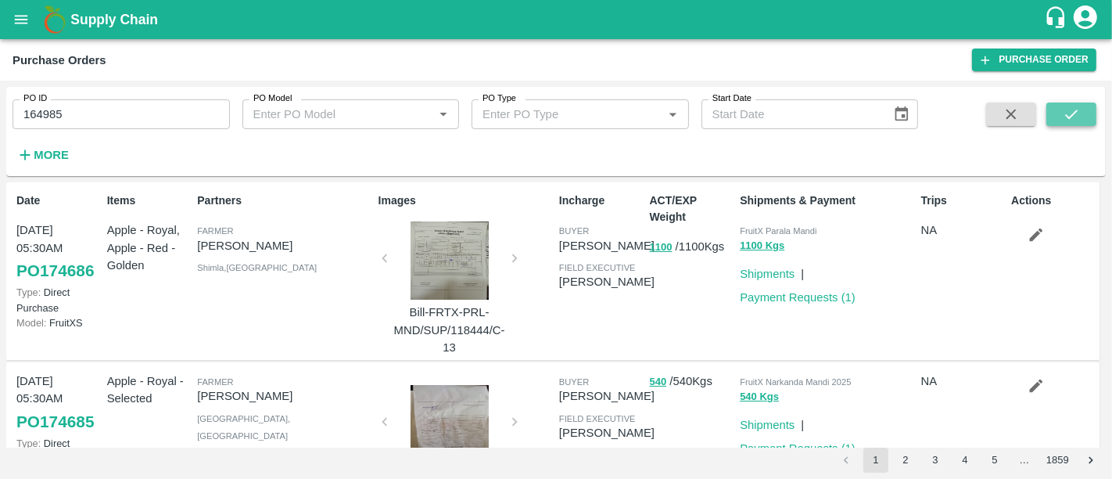
click at [1063, 120] on icon "submit" at bounding box center [1071, 114] width 17 height 17
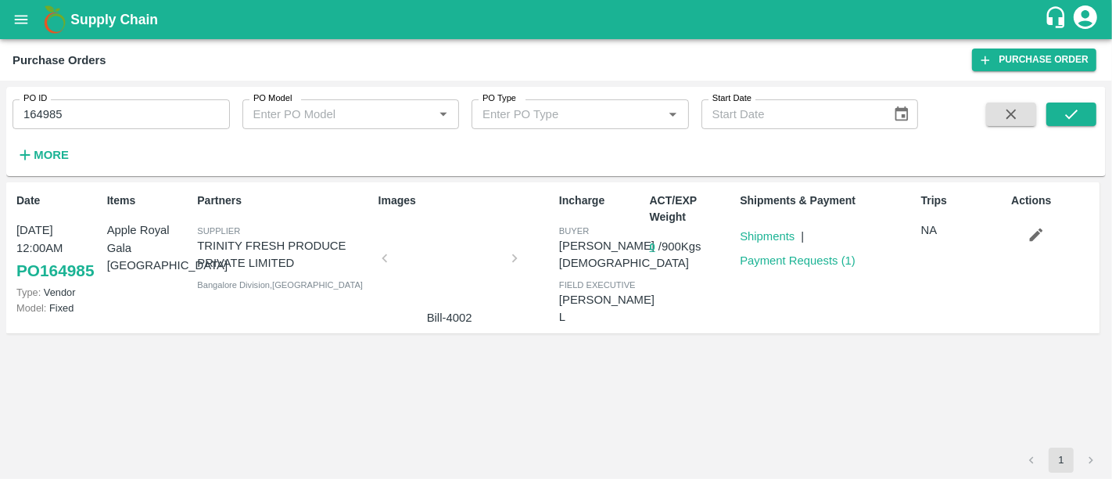
click at [149, 21] on b "Supply Chain" at bounding box center [114, 20] width 88 height 16
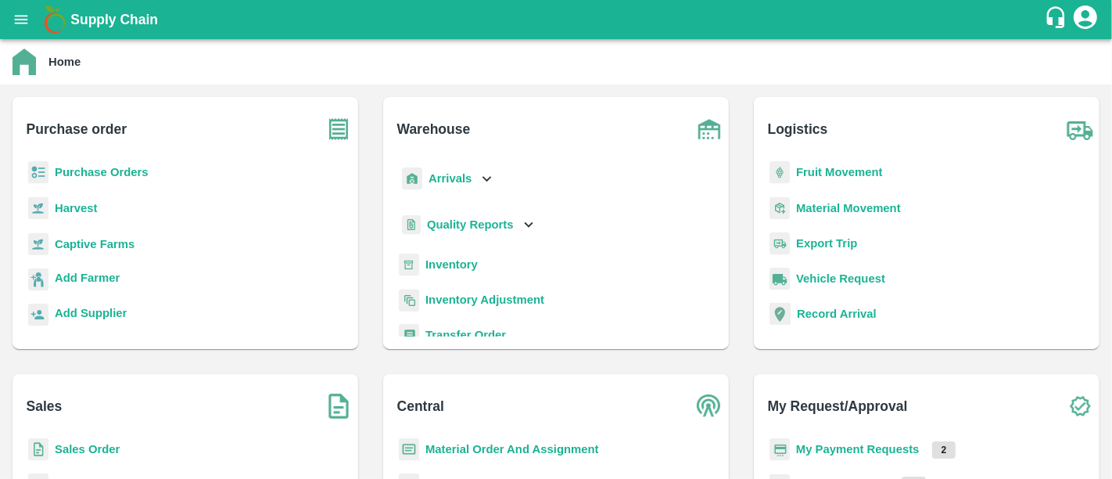
click at [885, 455] on p "My Payment Requests" at bounding box center [858, 448] width 124 height 17
click at [885, 455] on b "My Payment Requests" at bounding box center [858, 449] width 124 height 13
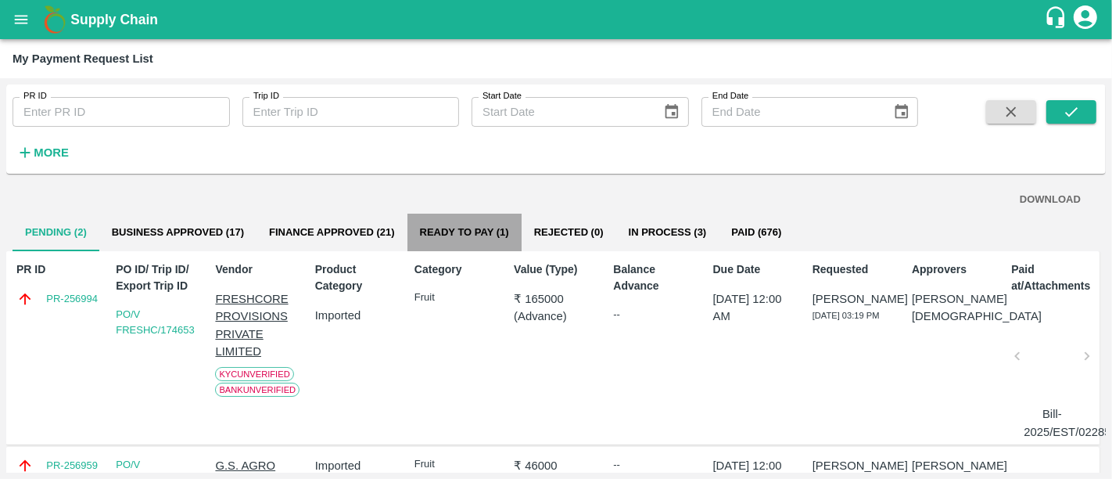
click at [486, 231] on button "Ready To Pay (1)" at bounding box center [465, 233] width 114 height 38
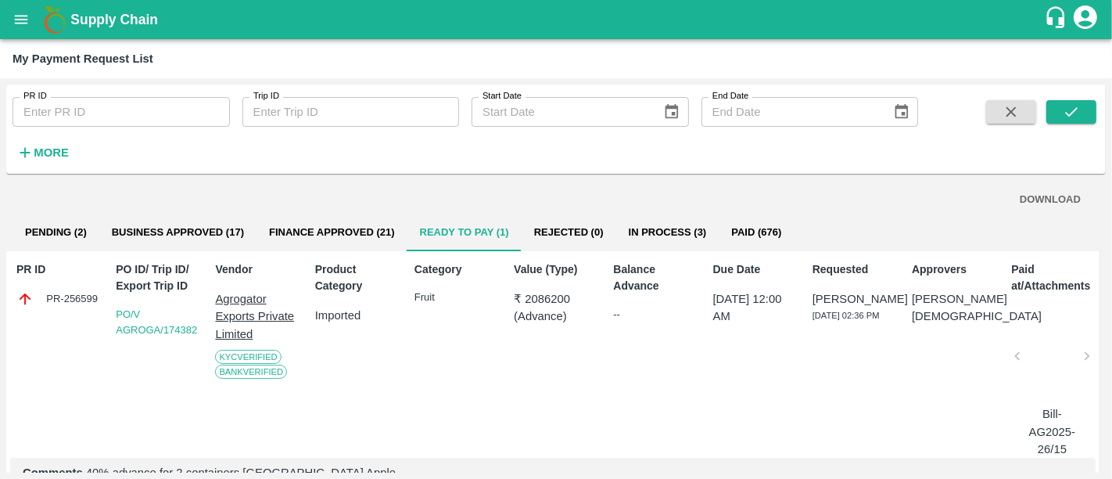
click at [113, 9] on h1 "Supply Chain" at bounding box center [557, 20] width 974 height 22
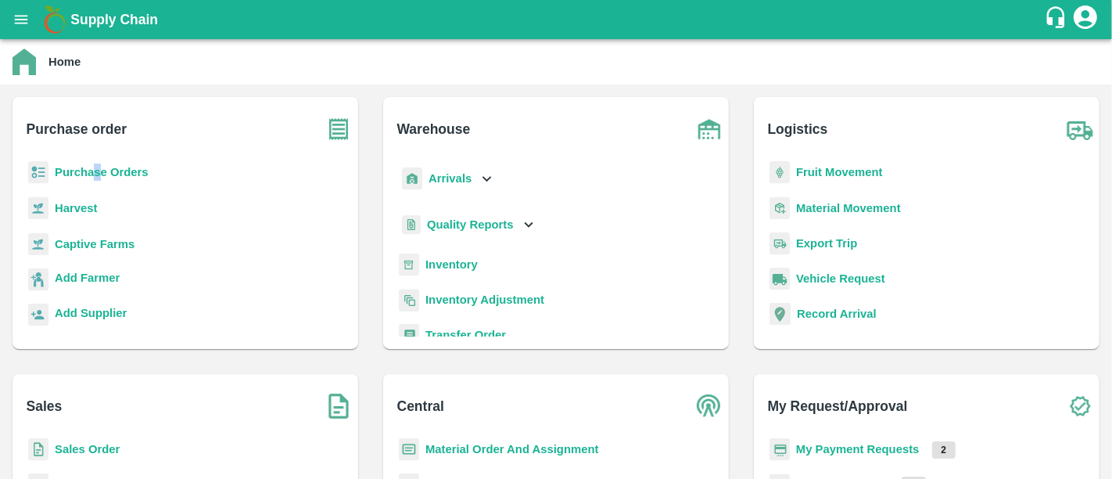
drag, startPoint x: 100, startPoint y: 180, endPoint x: 95, endPoint y: 168, distance: 13.0
click at [95, 168] on p "Purchase Orders" at bounding box center [102, 172] width 94 height 17
click at [95, 168] on b "Purchase Orders" at bounding box center [102, 172] width 94 height 13
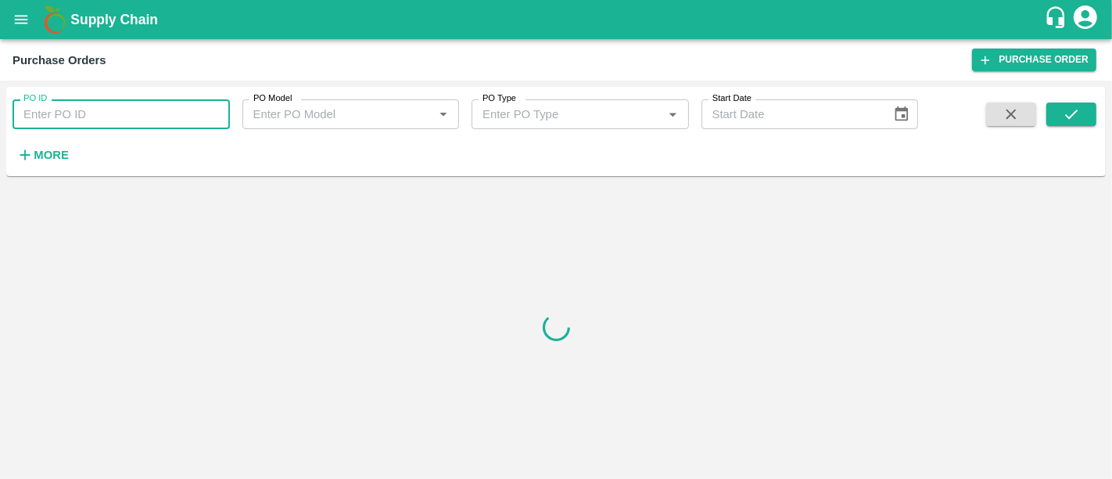
click at [94, 124] on input "PO ID" at bounding box center [121, 114] width 217 height 30
paste input "163910"
type input "163910"
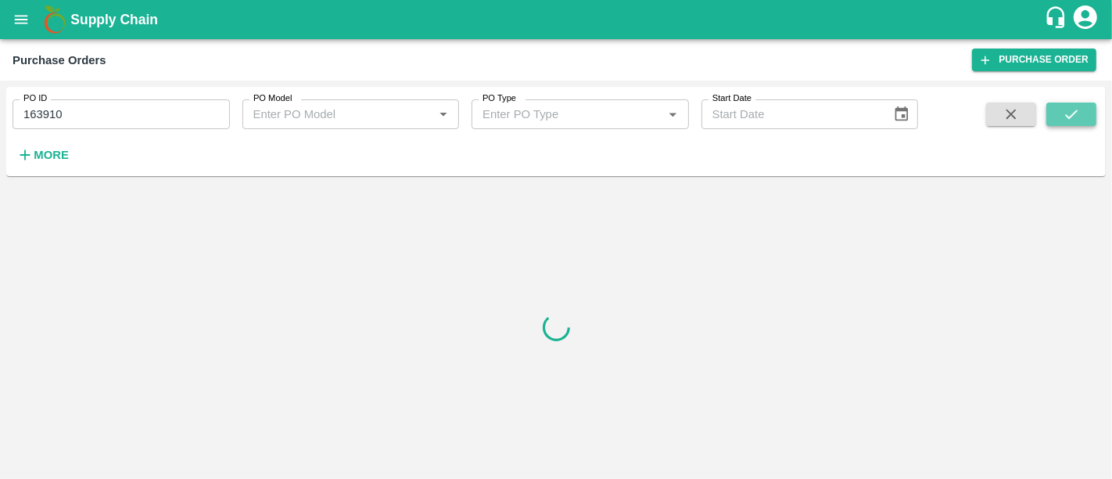
click at [1071, 122] on icon "submit" at bounding box center [1071, 114] width 17 height 17
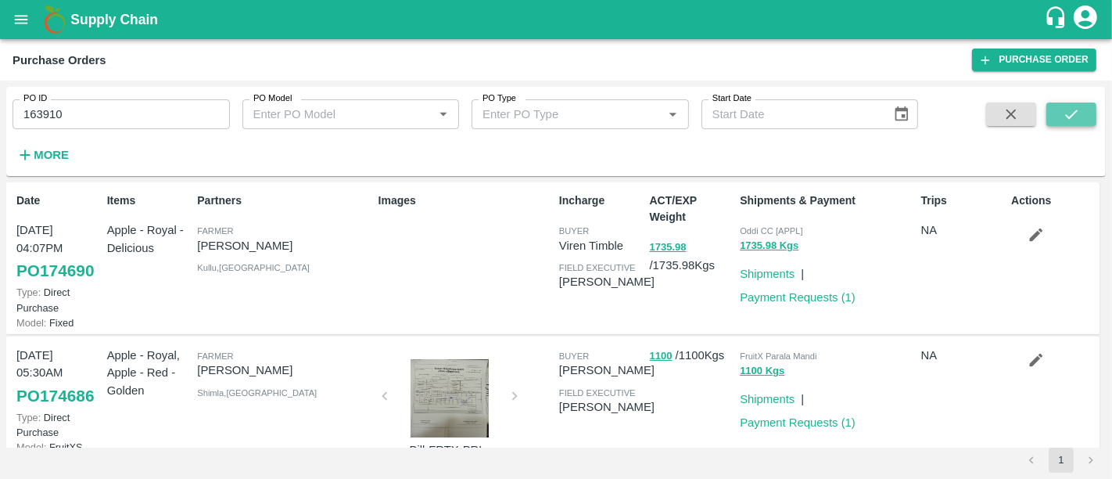
click at [1062, 107] on button "submit" at bounding box center [1072, 113] width 50 height 23
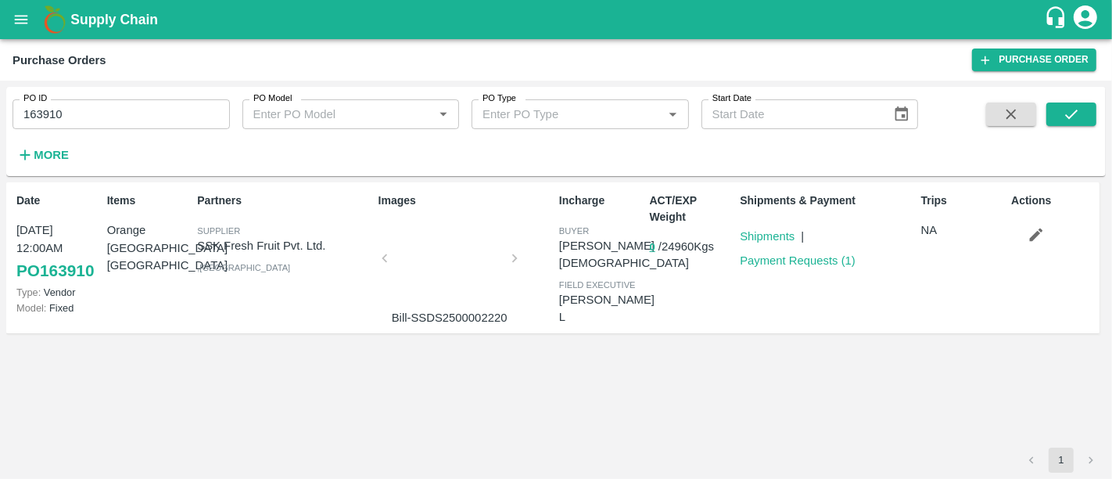
click at [445, 248] on div at bounding box center [449, 262] width 117 height 83
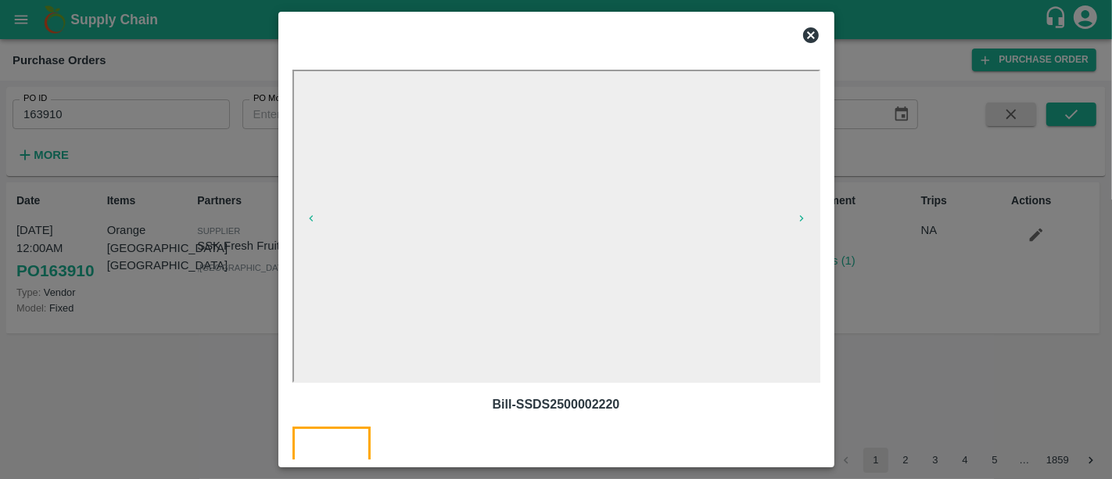
click at [879, 315] on div at bounding box center [556, 239] width 1112 height 479
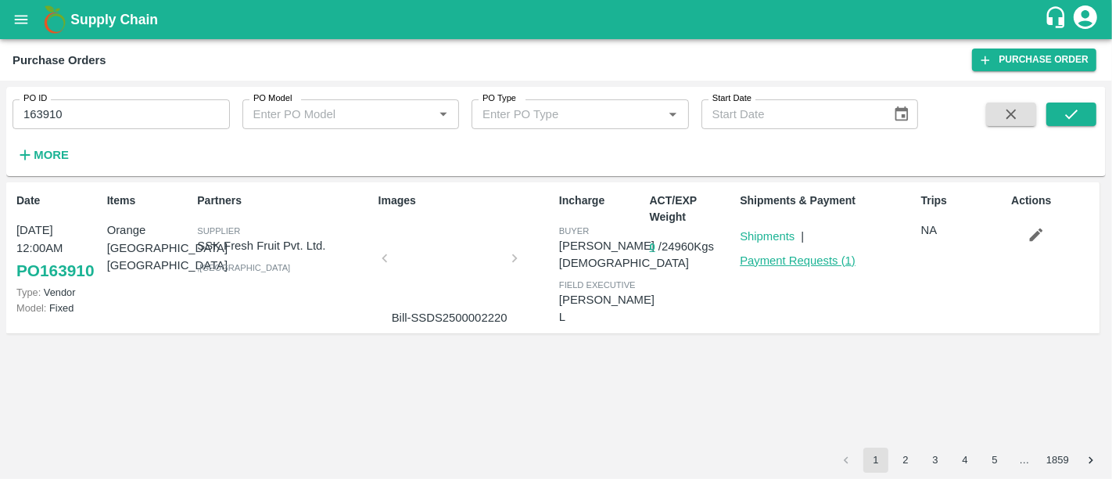
click at [802, 260] on link "Payment Requests ( 1 )" at bounding box center [798, 260] width 116 height 13
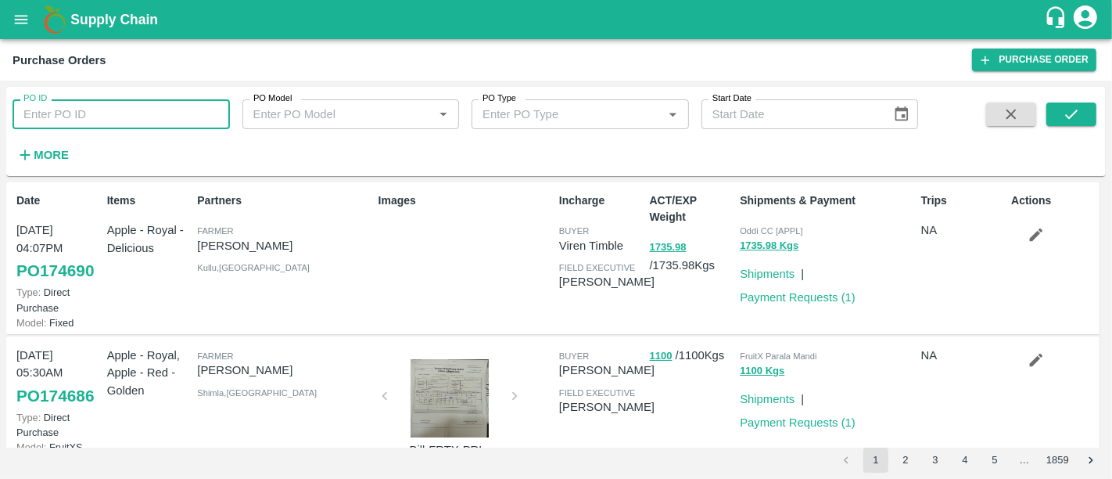
click at [194, 107] on input "PO ID" at bounding box center [121, 114] width 217 height 30
paste input "164809"
type input "164809"
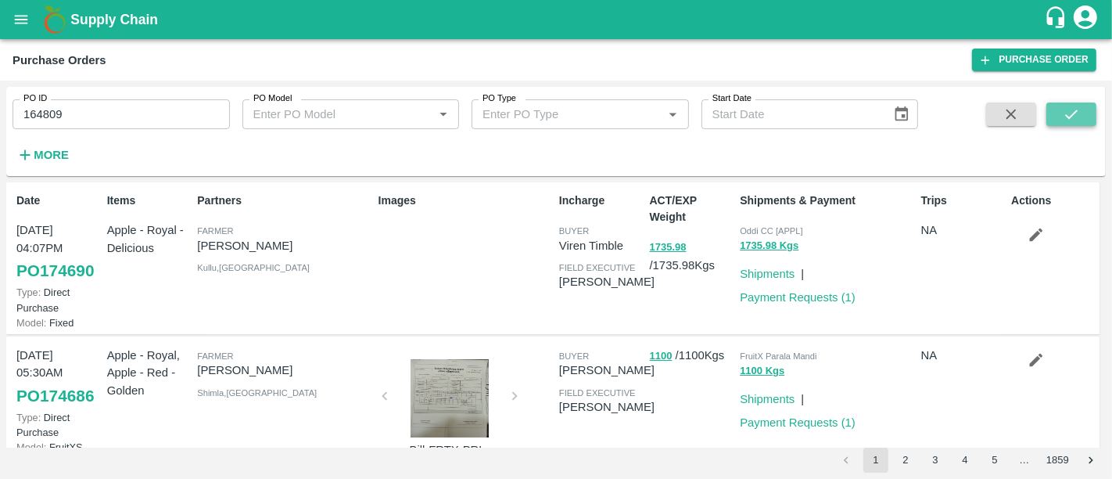
click at [1049, 119] on button "submit" at bounding box center [1072, 113] width 50 height 23
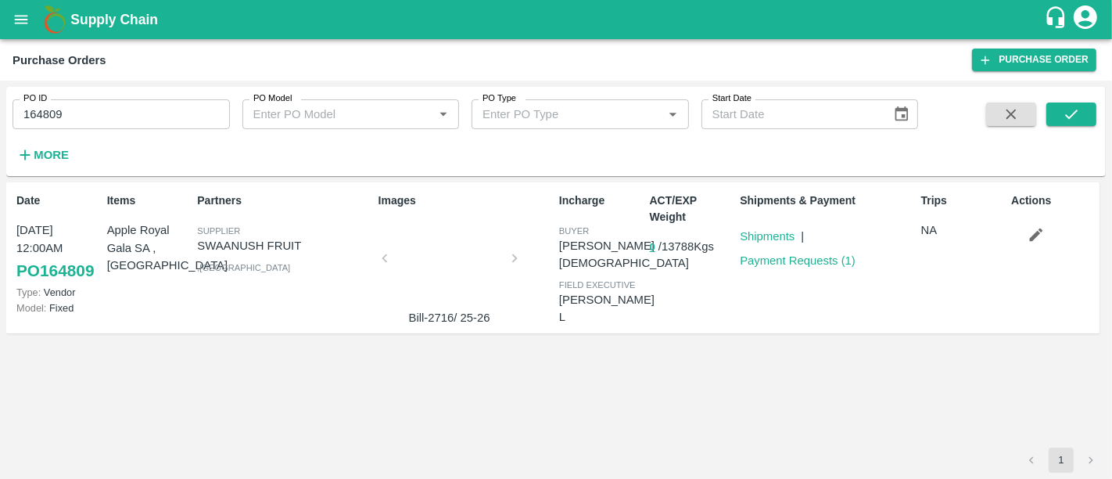
click at [472, 284] on div at bounding box center [449, 262] width 117 height 83
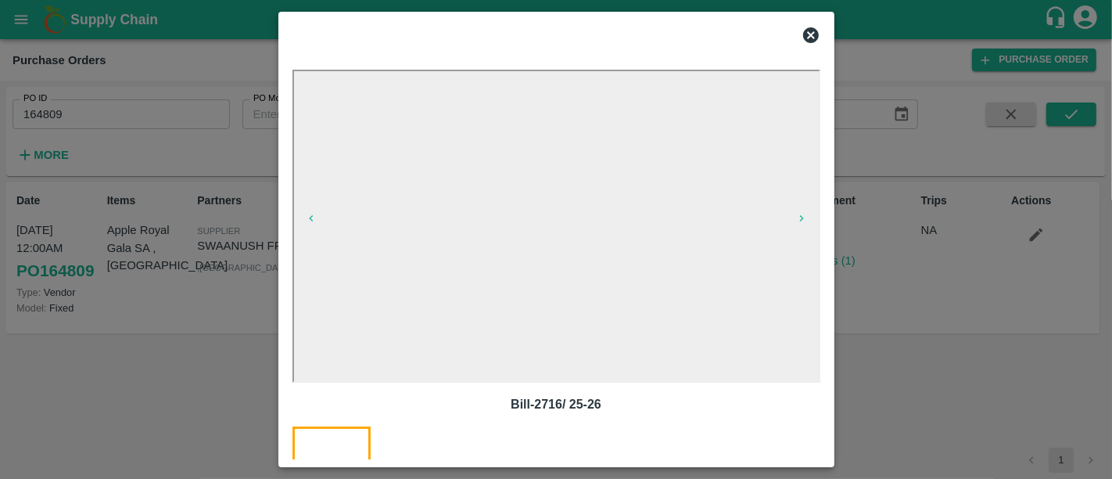
click at [862, 326] on div at bounding box center [556, 239] width 1112 height 479
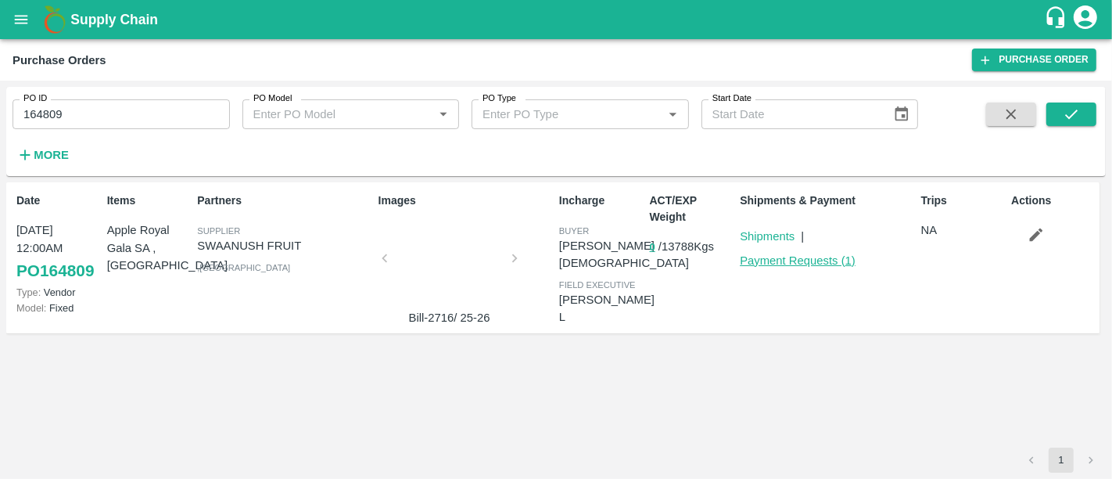
click at [807, 266] on link "Payment Requests ( 1 )" at bounding box center [798, 260] width 116 height 13
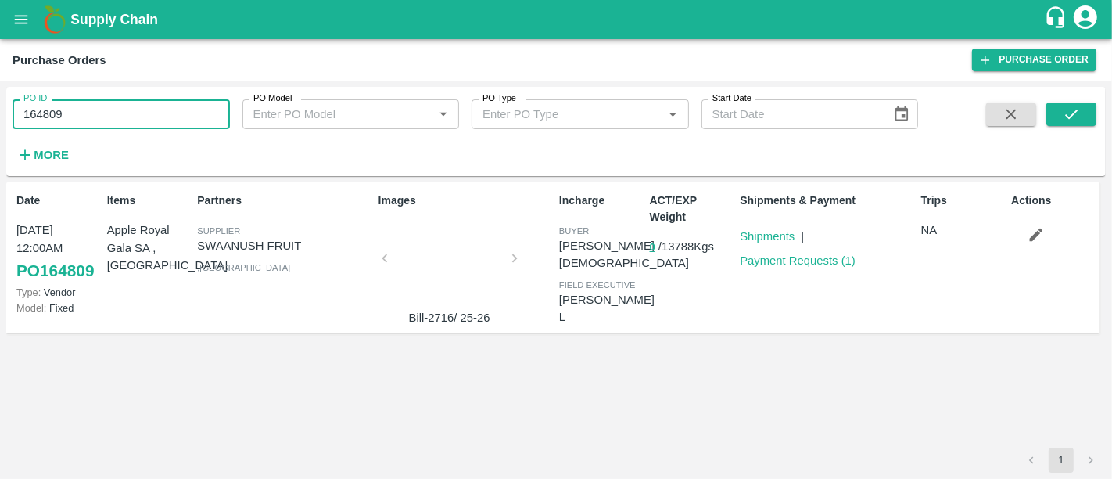
click at [138, 112] on input "164809" at bounding box center [121, 114] width 217 height 30
paste input "text"
type input "164985"
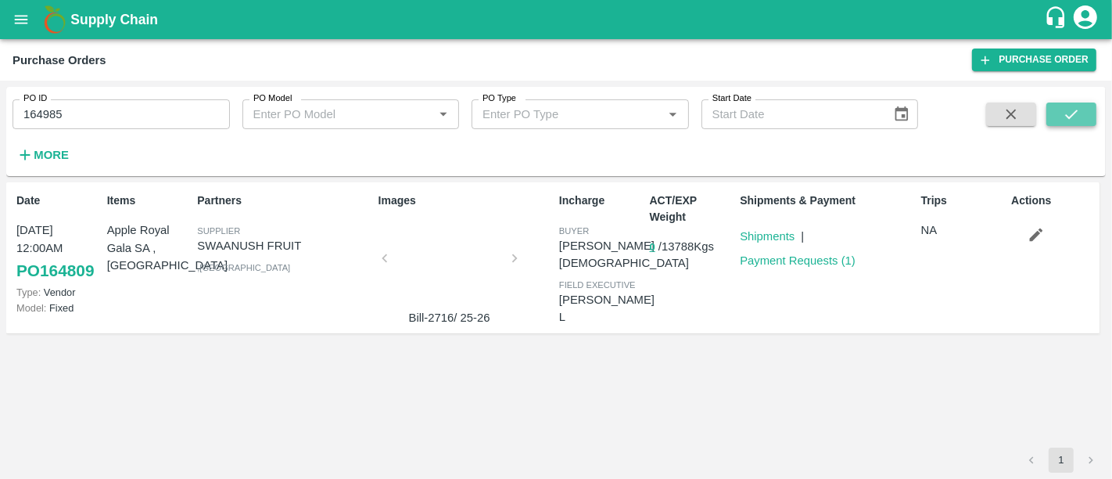
click at [1081, 118] on button "submit" at bounding box center [1072, 113] width 50 height 23
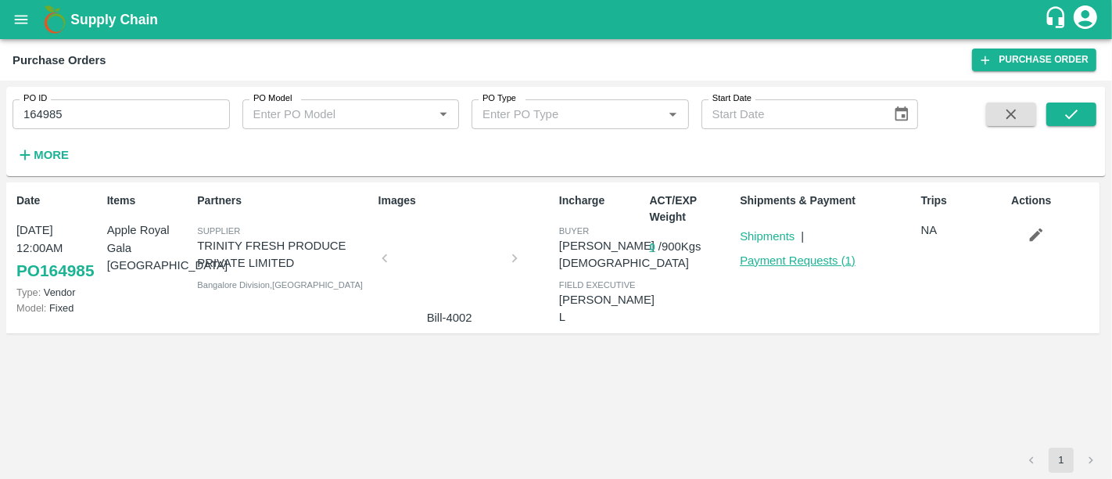
click at [771, 263] on link "Payment Requests ( 1 )" at bounding box center [798, 260] width 116 height 13
click at [438, 261] on div at bounding box center [449, 262] width 117 height 83
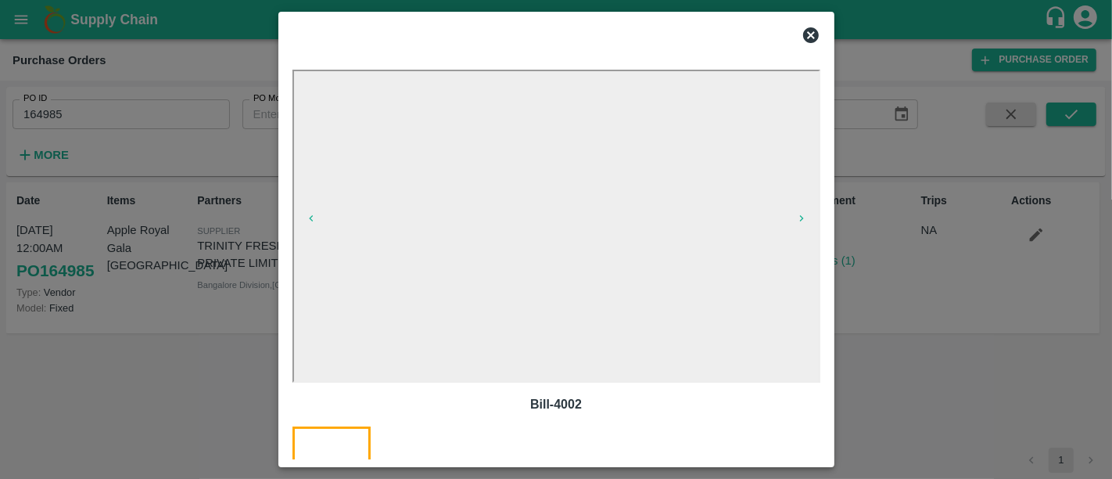
click at [932, 303] on div at bounding box center [556, 239] width 1112 height 479
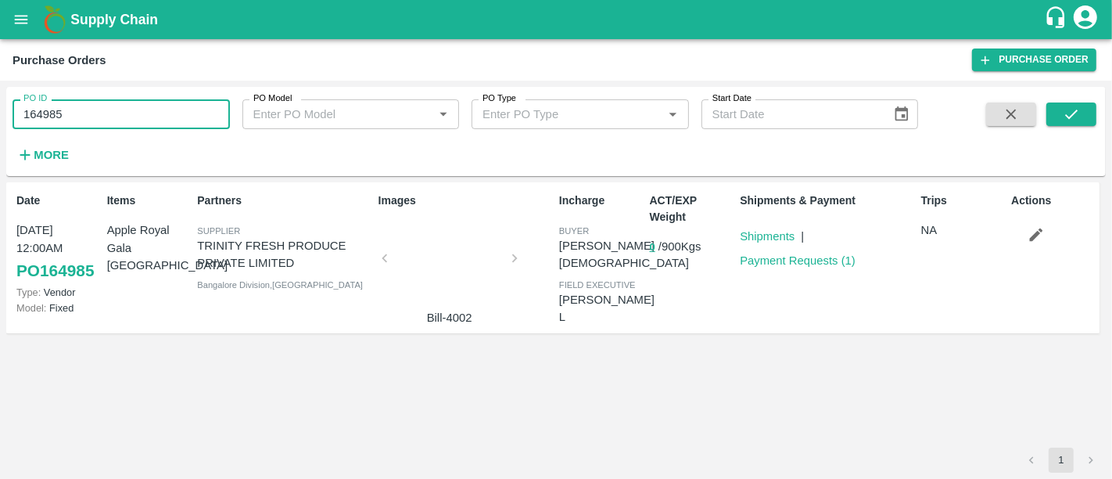
click at [182, 126] on input "164985" at bounding box center [121, 114] width 217 height 30
paste input "text"
type input "165901"
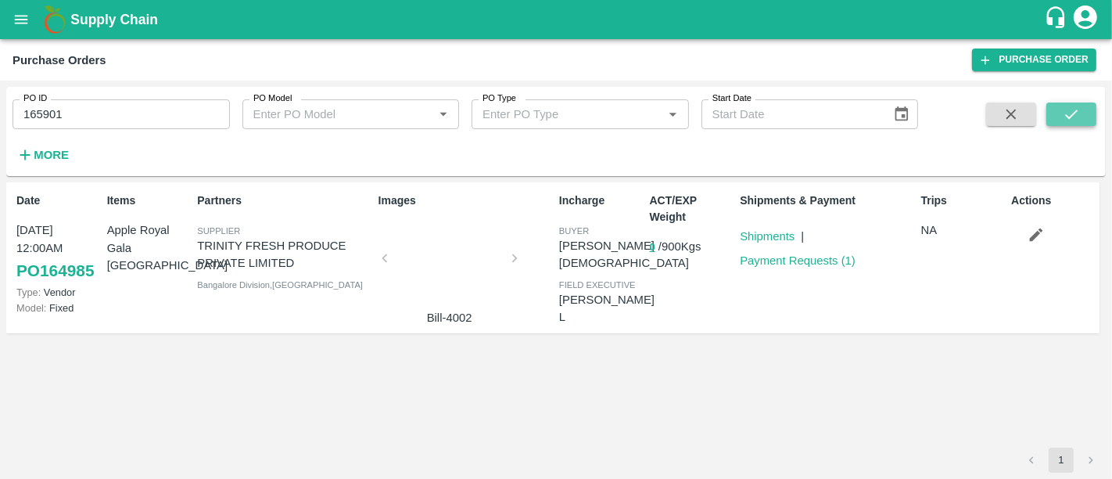
click at [1070, 113] on icon "submit" at bounding box center [1071, 114] width 17 height 17
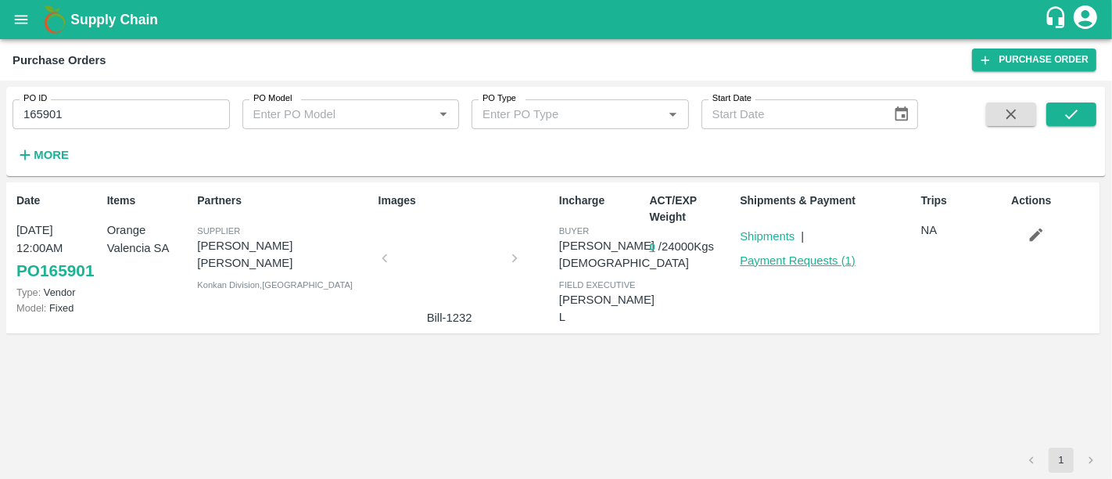
click at [814, 263] on link "Payment Requests ( 1 )" at bounding box center [798, 260] width 116 height 13
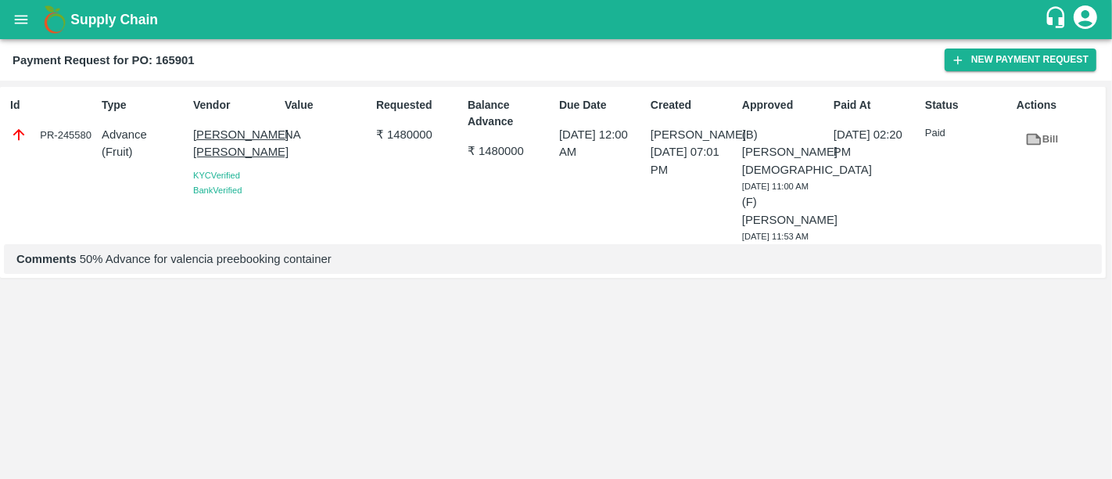
click at [87, 18] on b "Supply Chain" at bounding box center [114, 20] width 88 height 16
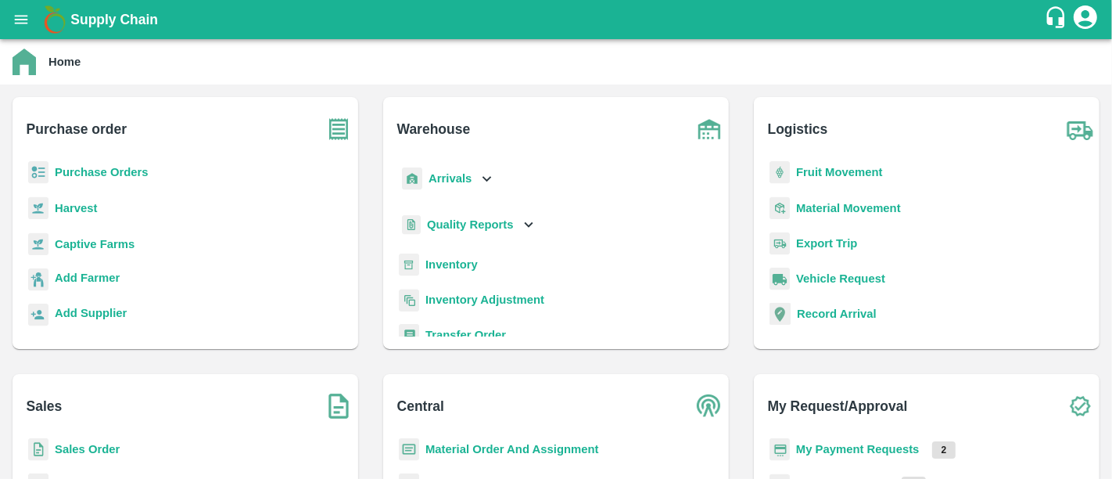
click at [128, 171] on b "Purchase Orders" at bounding box center [102, 172] width 94 height 13
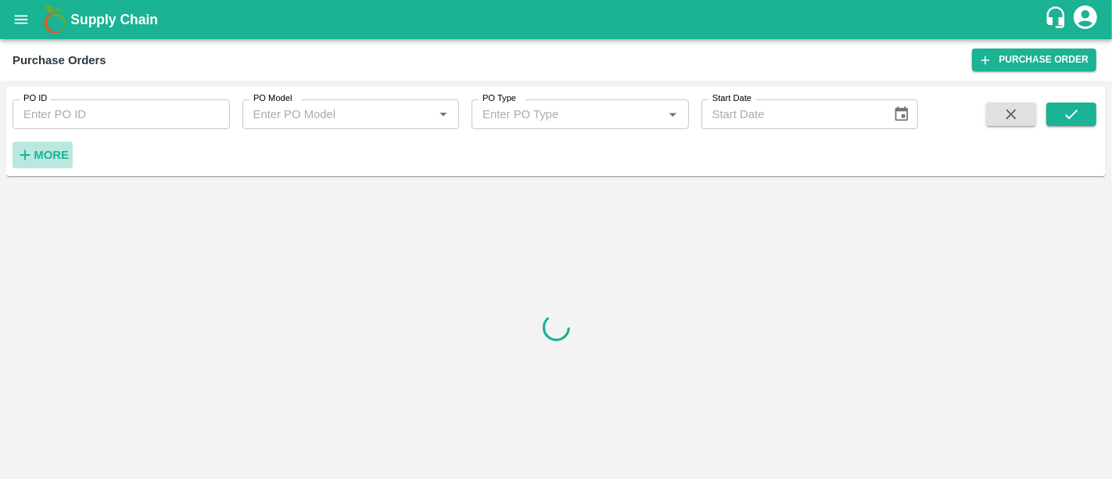
click at [51, 147] on h6 "More" at bounding box center [51, 155] width 35 height 20
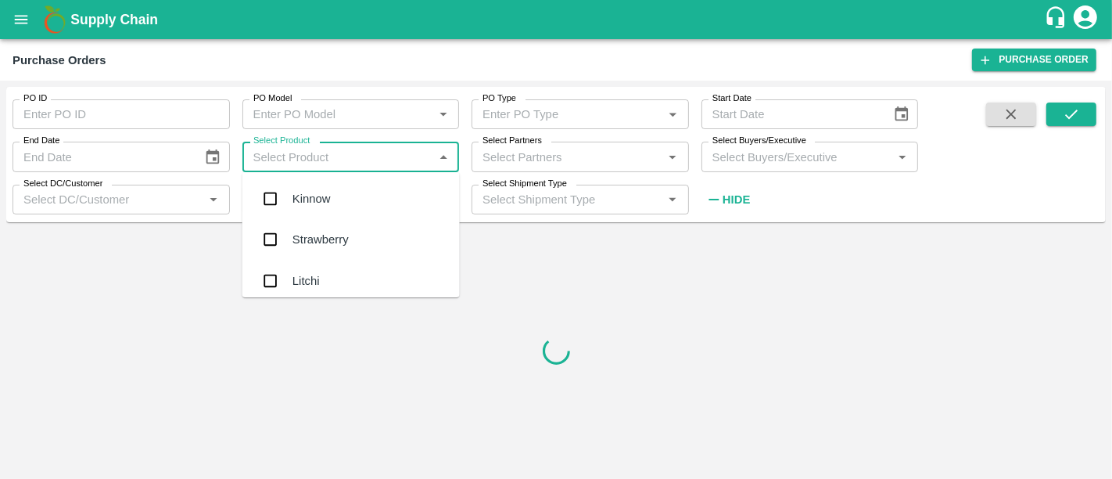
click at [372, 148] on input "Select Product" at bounding box center [338, 156] width 182 height 20
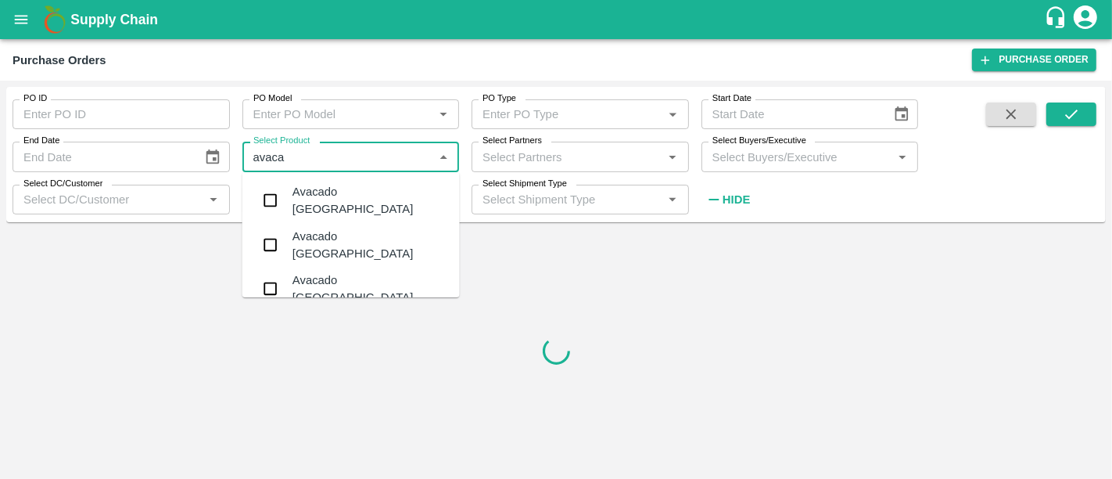
type input "avacad"
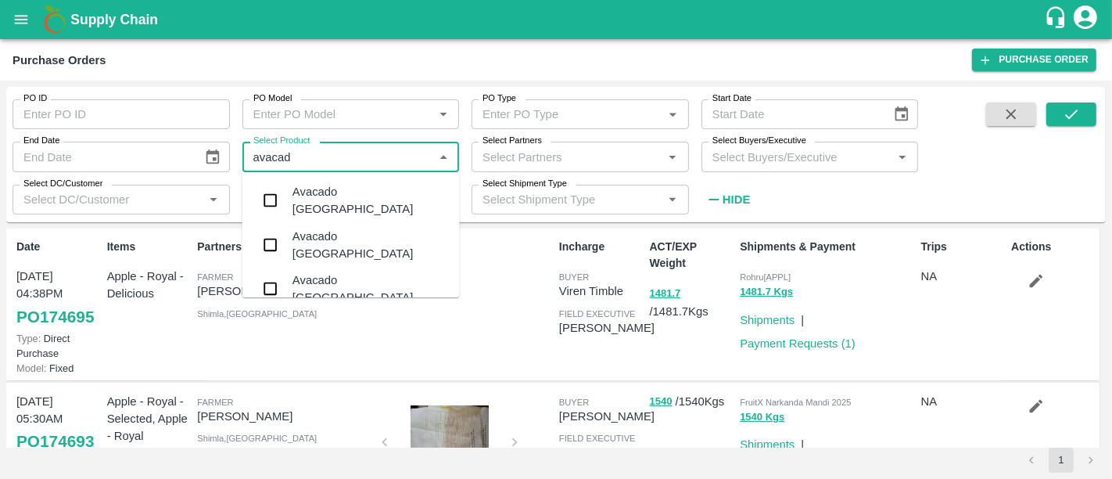
click at [376, 187] on div "Avacado [GEOGRAPHIC_DATA]" at bounding box center [351, 200] width 217 height 45
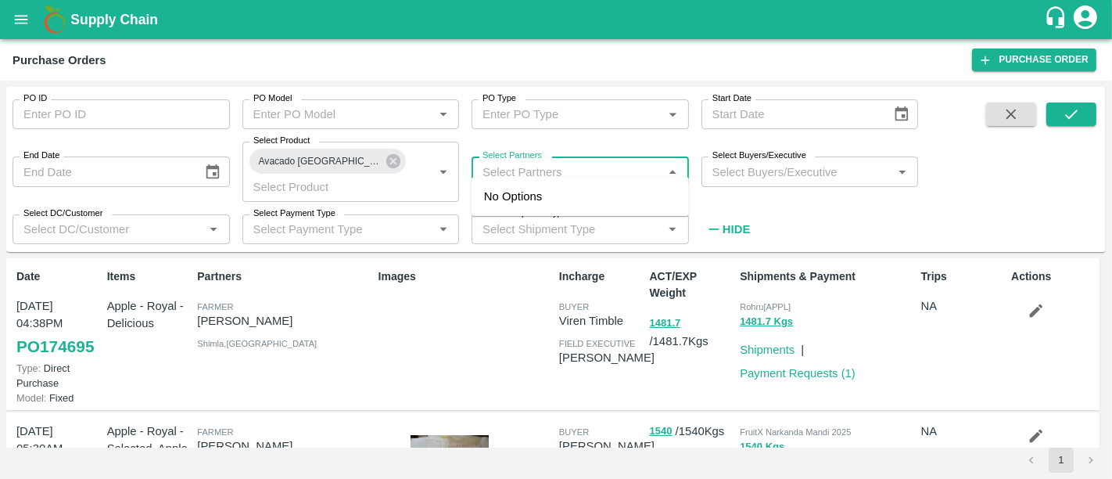
click at [527, 167] on input "Select Partners" at bounding box center [567, 171] width 182 height 20
type input "sambe"
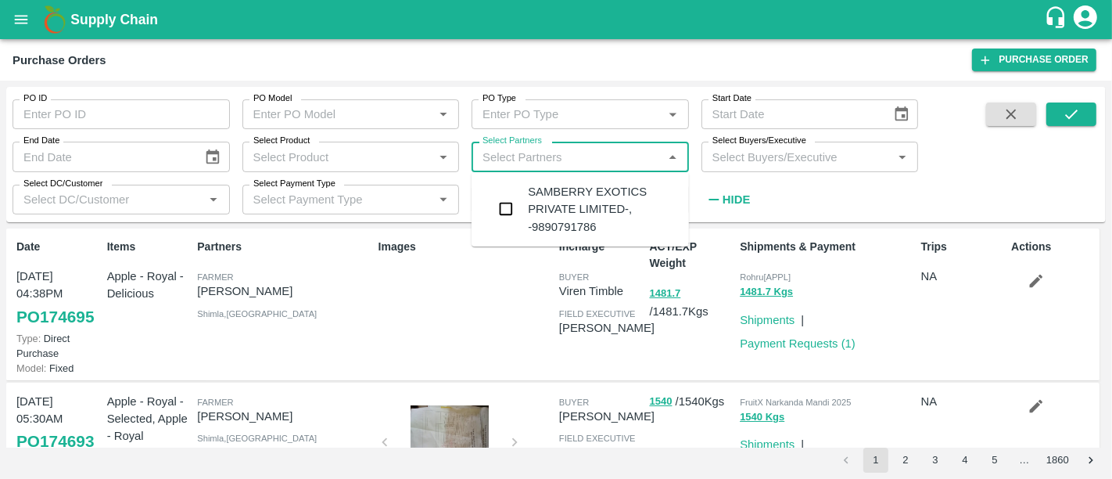
click at [556, 205] on div "SAMBERRY EXOTICS PRIVATE LIMITED-, -9890791786" at bounding box center [602, 209] width 149 height 52
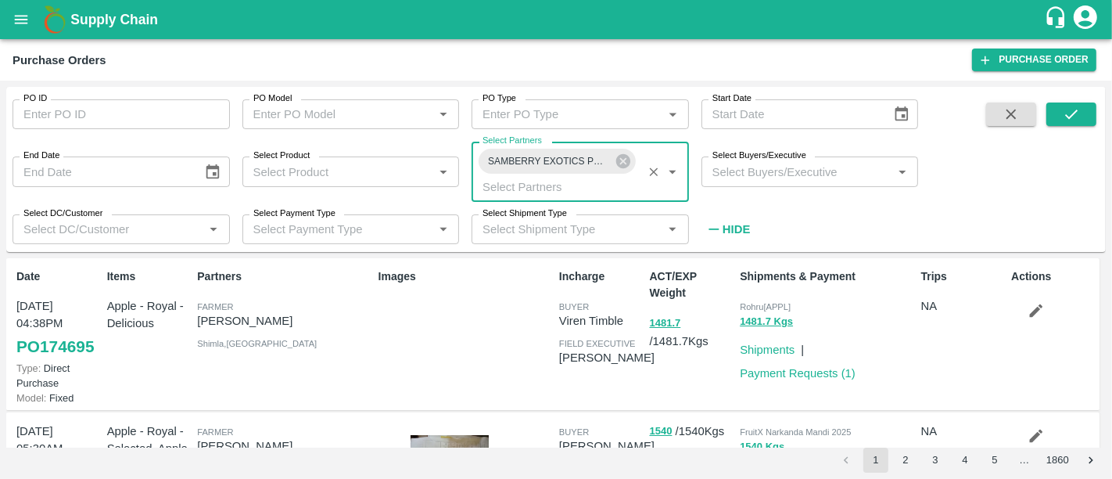
click at [386, 171] on input "Select Product" at bounding box center [338, 171] width 182 height 20
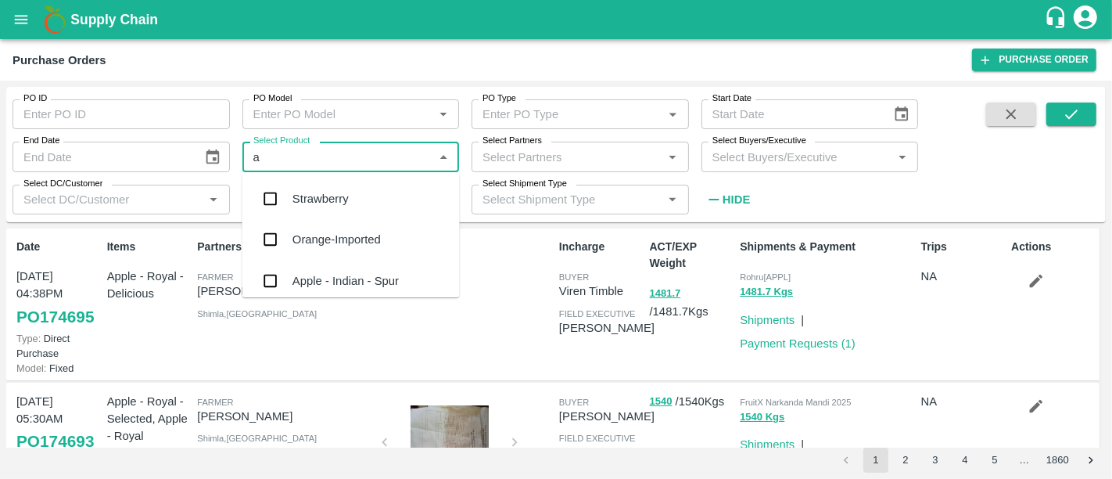
type input "a"
click at [548, 164] on input "Select Partners" at bounding box center [567, 156] width 182 height 20
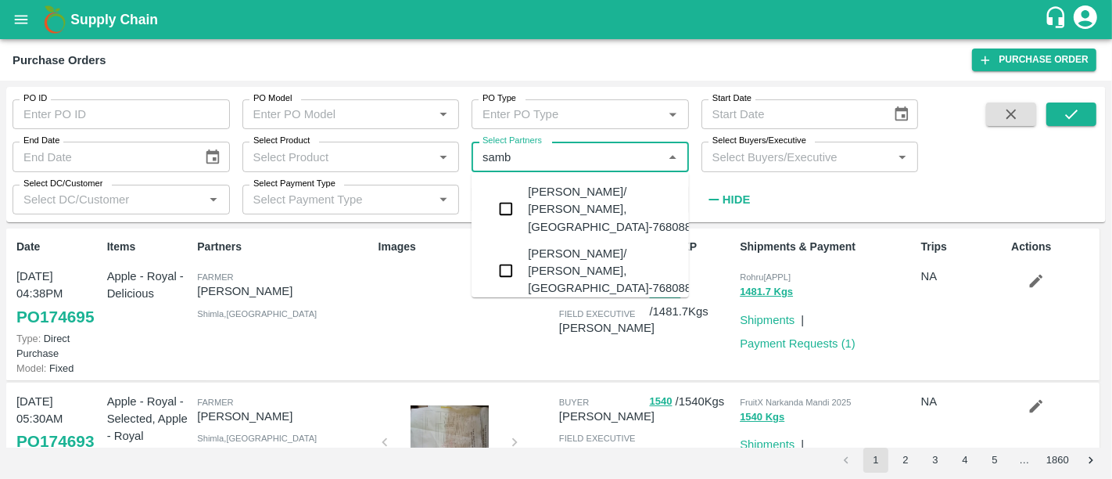
type input "sambe"
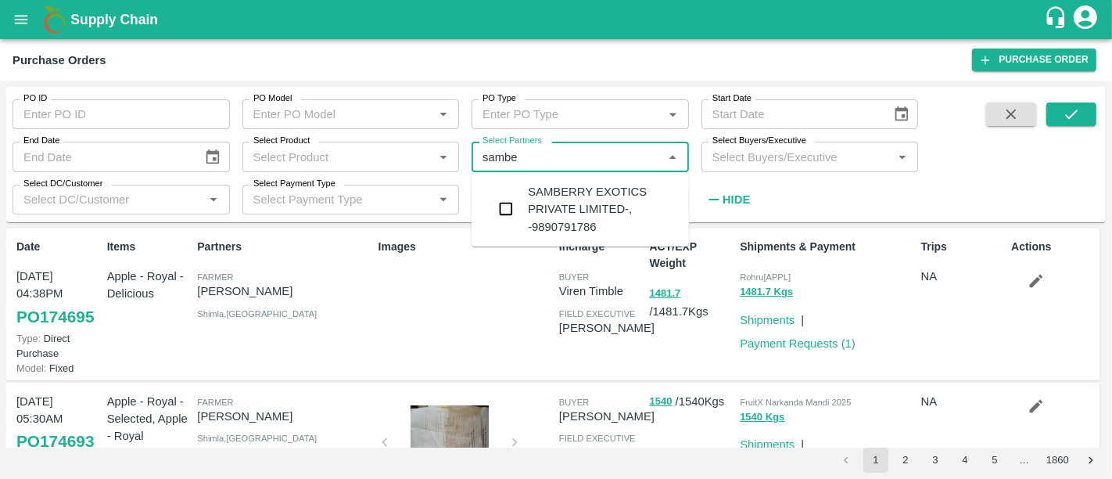
click at [563, 210] on div "SAMBERRY EXOTICS PRIVATE LIMITED-, -9890791786" at bounding box center [602, 209] width 149 height 52
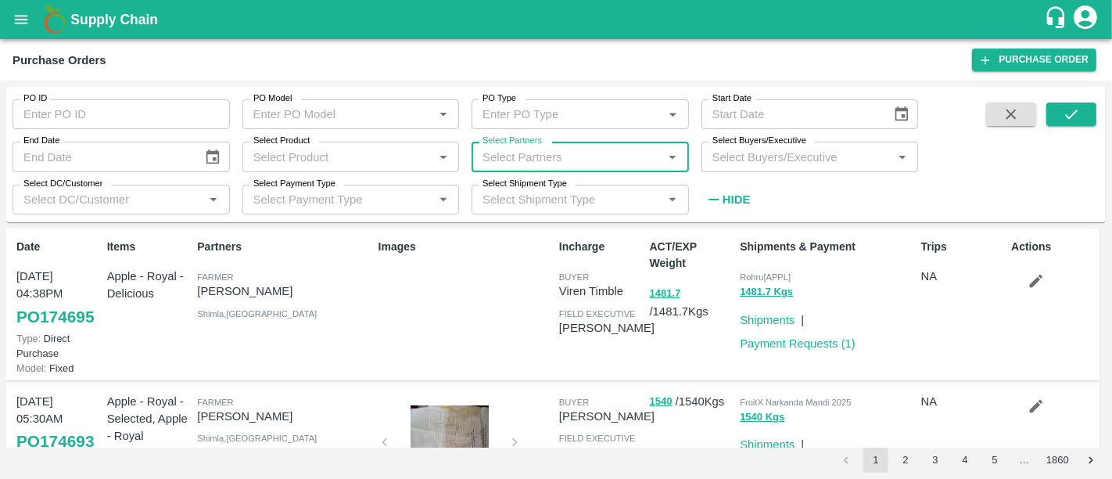
click at [619, 149] on input "Select Partners" at bounding box center [567, 156] width 182 height 20
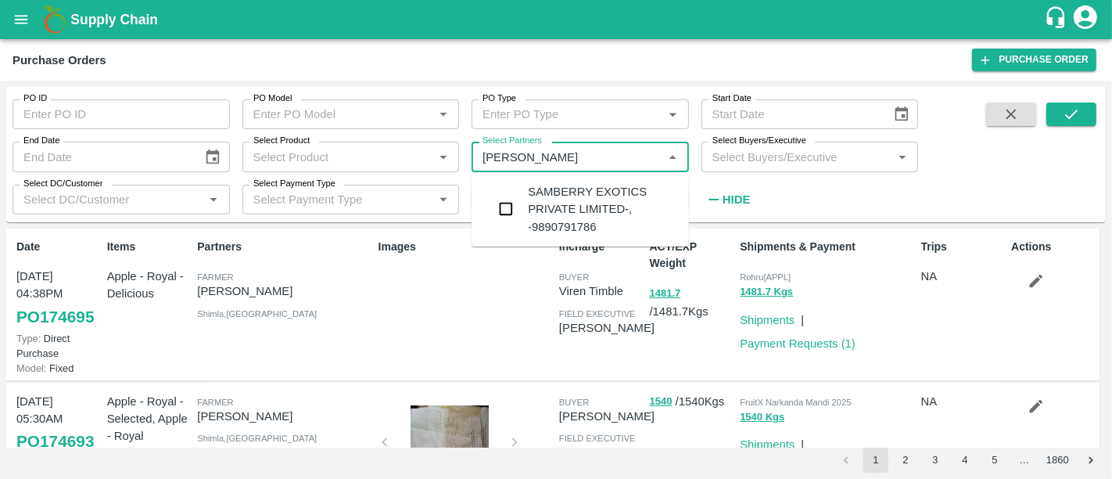
type input "samberr"
click at [570, 226] on div "SAMBERRY EXOTICS PRIVATE LIMITED-, -9890791786" at bounding box center [602, 209] width 149 height 52
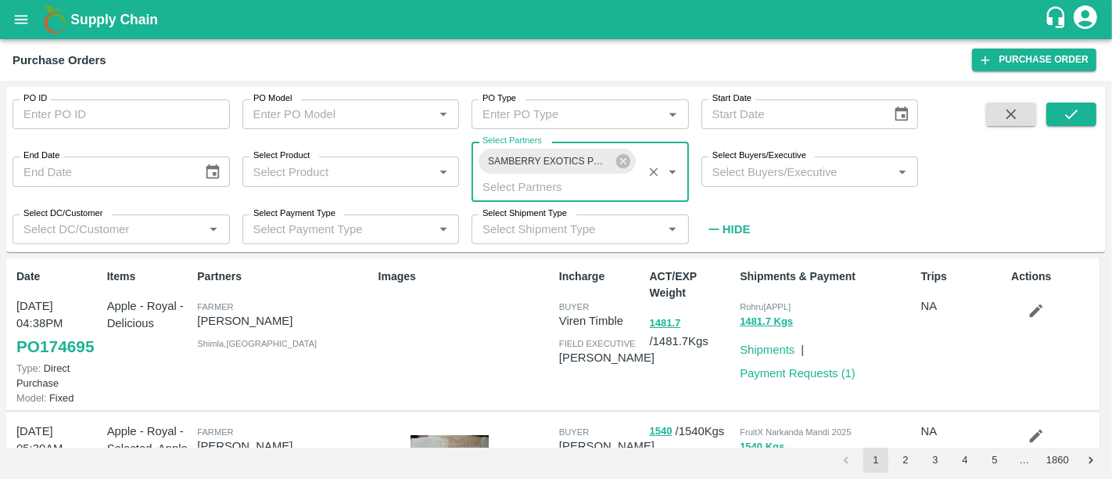
click at [396, 178] on input "Select Product" at bounding box center [338, 171] width 182 height 20
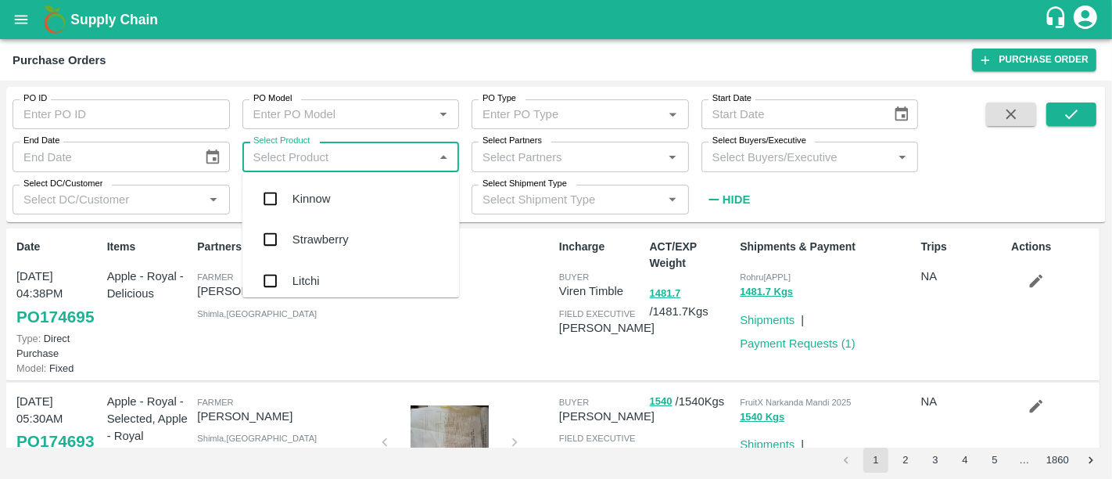
click at [501, 149] on input "Select Partners" at bounding box center [567, 156] width 182 height 20
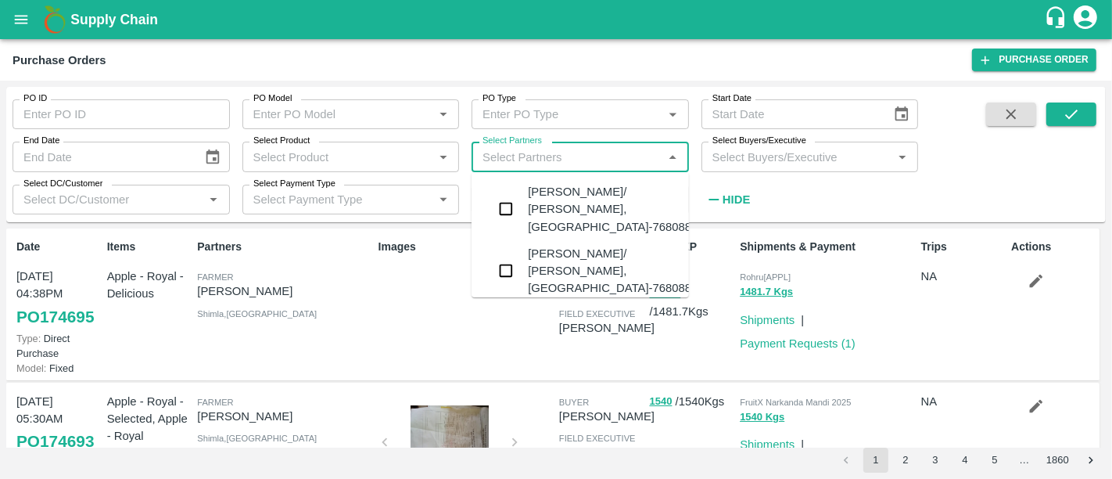
click at [433, 147] on div at bounding box center [442, 157] width 19 height 20
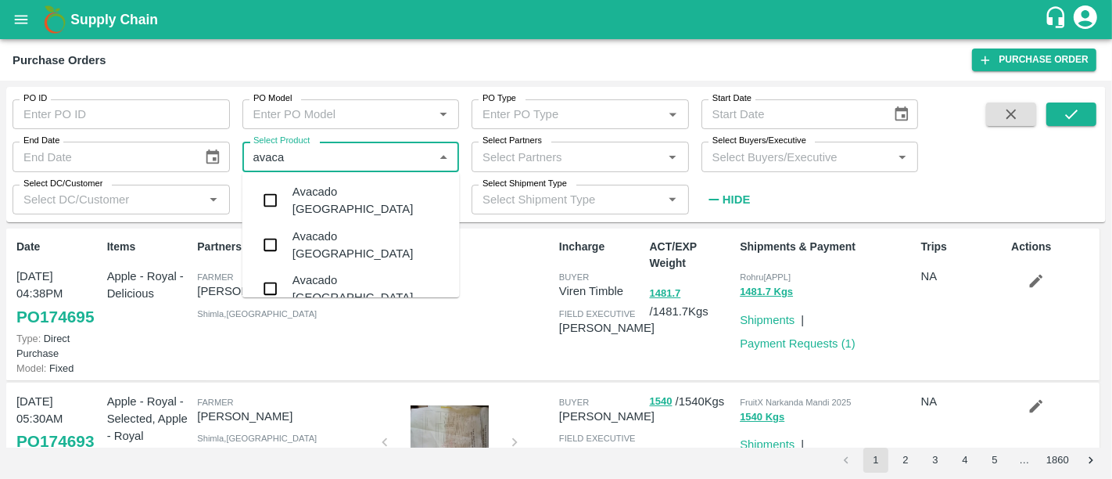
type input "avacad"
click at [406, 207] on div "Avacado Tanzania" at bounding box center [351, 200] width 217 height 45
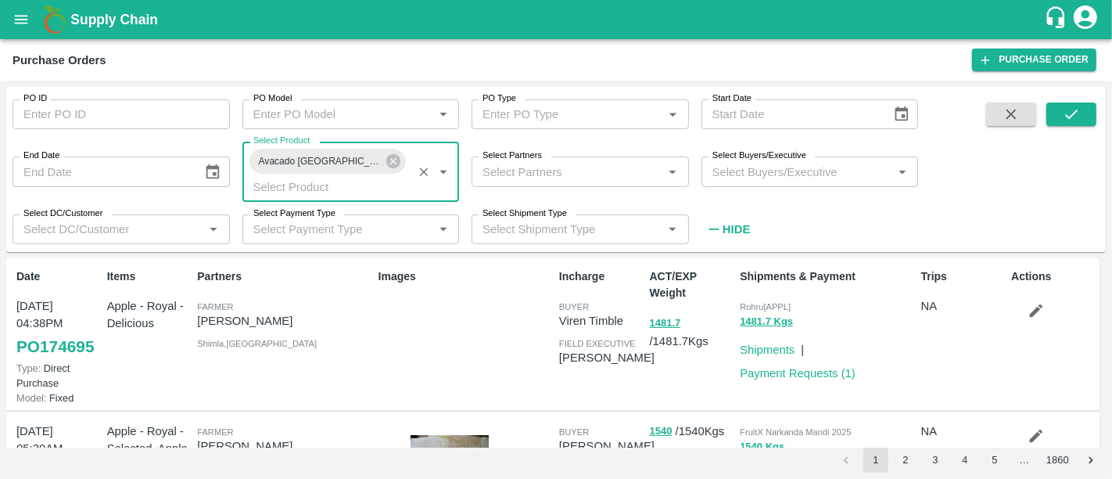
click at [533, 162] on input "Select Partners" at bounding box center [567, 171] width 182 height 20
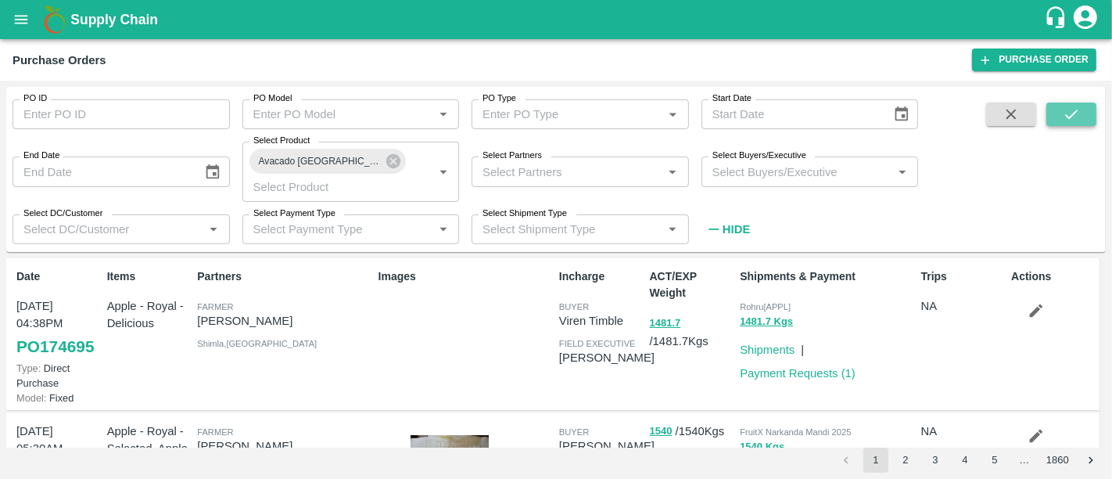
click at [1062, 126] on button "submit" at bounding box center [1072, 113] width 50 height 23
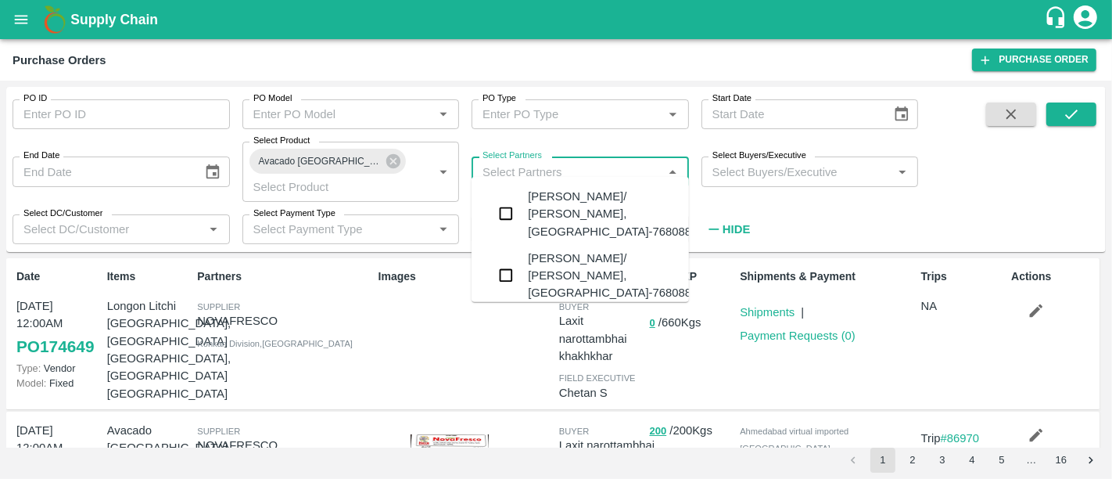
click at [501, 167] on input "Select Partners" at bounding box center [567, 171] width 182 height 20
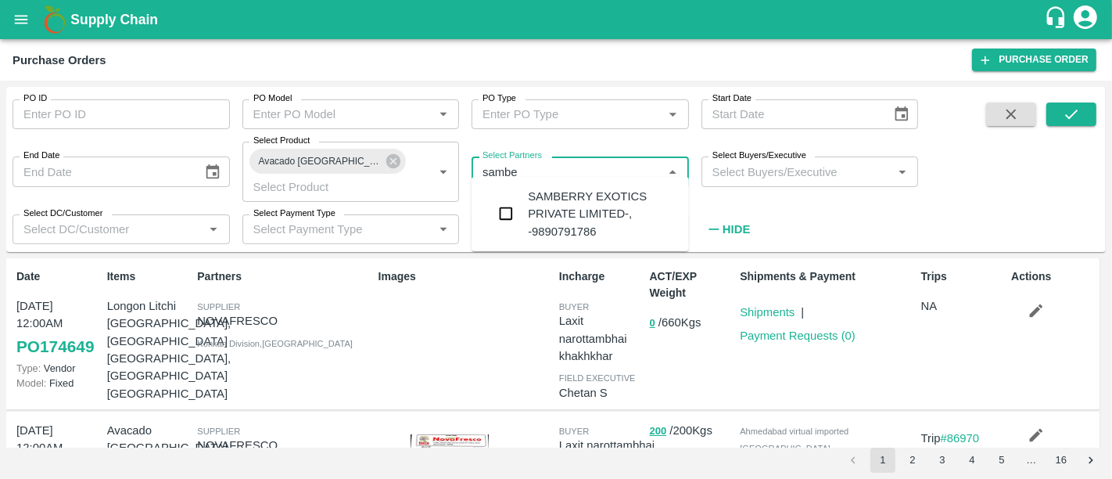
type input "samber"
click at [541, 207] on div "SAMBERRY EXOTICS PRIVATE LIMITED-, -9890791786" at bounding box center [602, 214] width 149 height 52
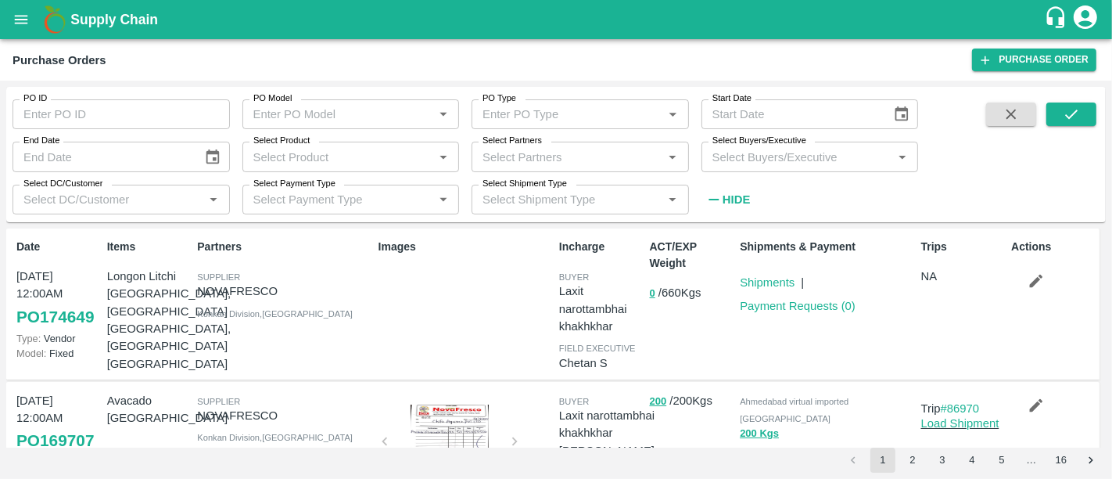
click at [142, 9] on h1 "Supply Chain" at bounding box center [557, 20] width 974 height 22
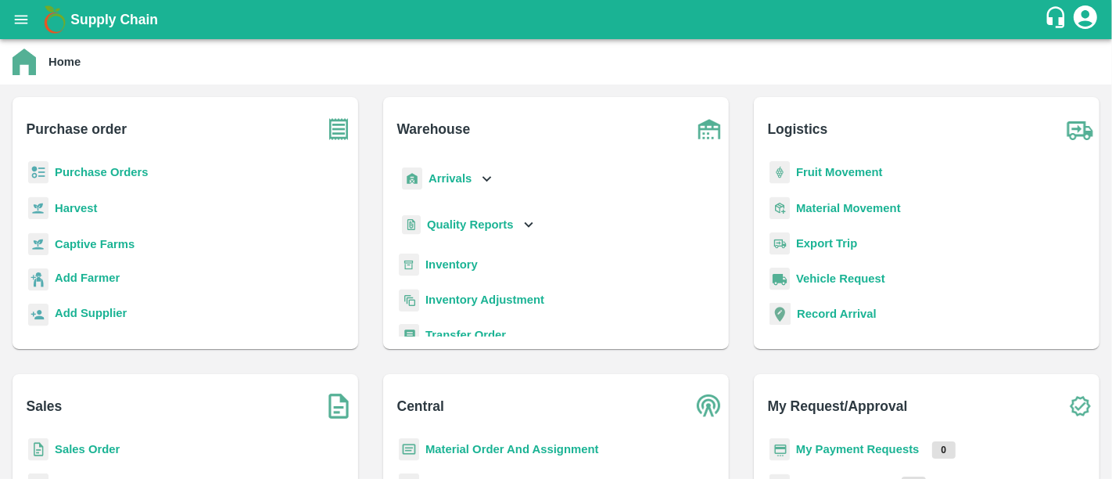
scroll to position [25, 0]
